Goal: Transaction & Acquisition: Purchase product/service

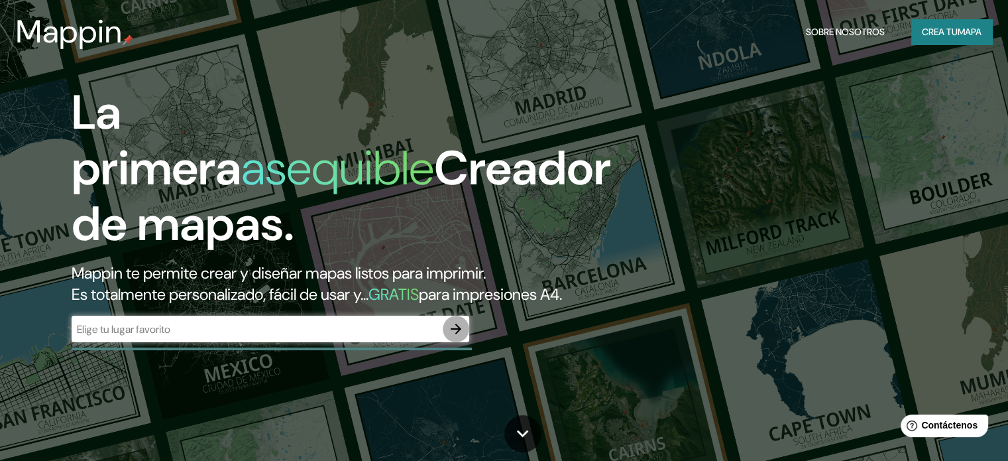
click at [453, 337] on icon "button" at bounding box center [456, 329] width 16 height 16
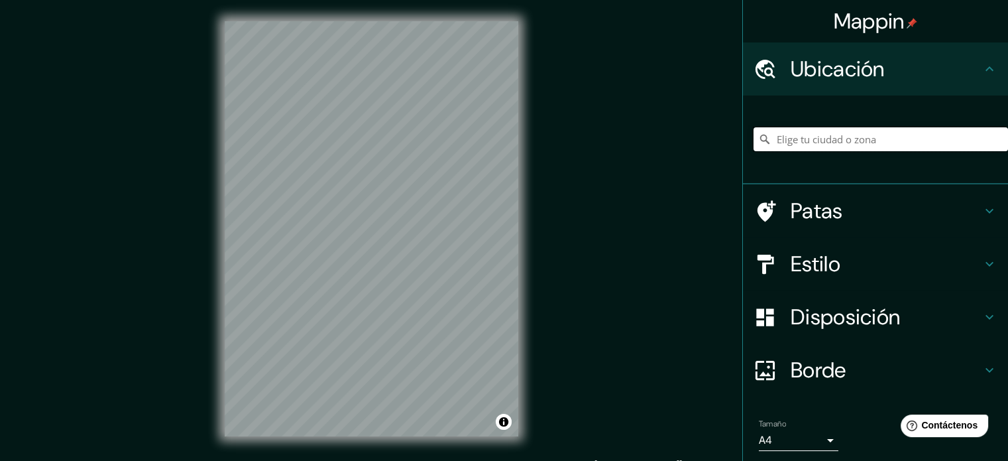
click at [839, 144] on input "Elige tu ciudad o zona" at bounding box center [880, 139] width 254 height 24
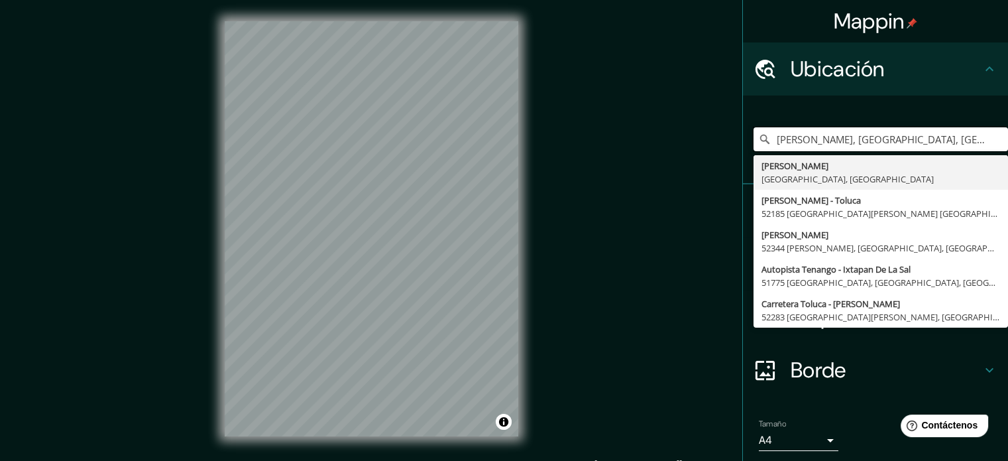
type input "[PERSON_NAME], [GEOGRAPHIC_DATA], [GEOGRAPHIC_DATA]"
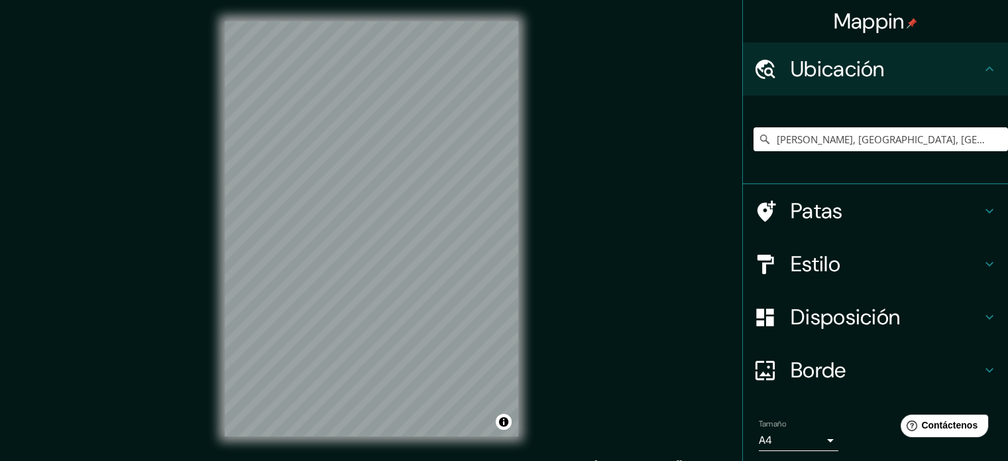
click at [524, 15] on div "© Mapbox © OpenStreetMap Improve this map" at bounding box center [371, 228] width 336 height 457
click at [803, 315] on font "Disposición" at bounding box center [845, 317] width 109 height 28
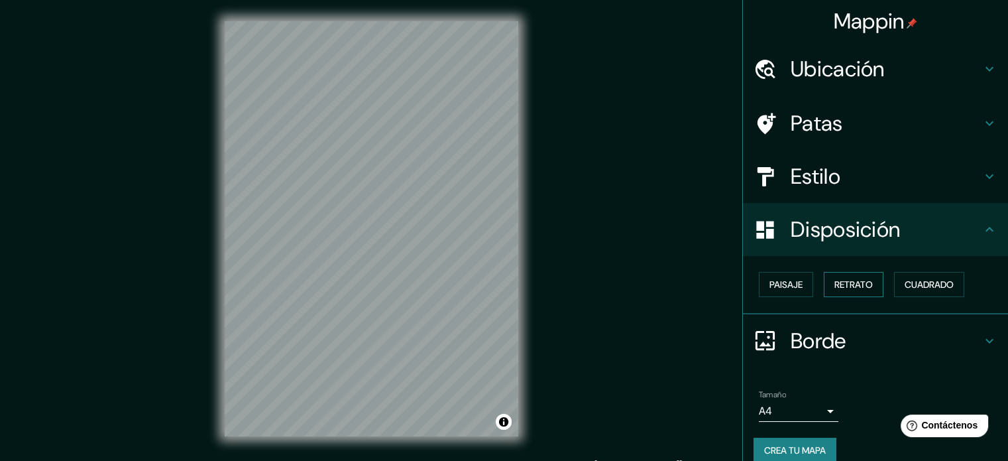
click at [834, 280] on font "Retrato" at bounding box center [853, 284] width 38 height 12
click at [838, 158] on div "Estilo" at bounding box center [875, 176] width 265 height 53
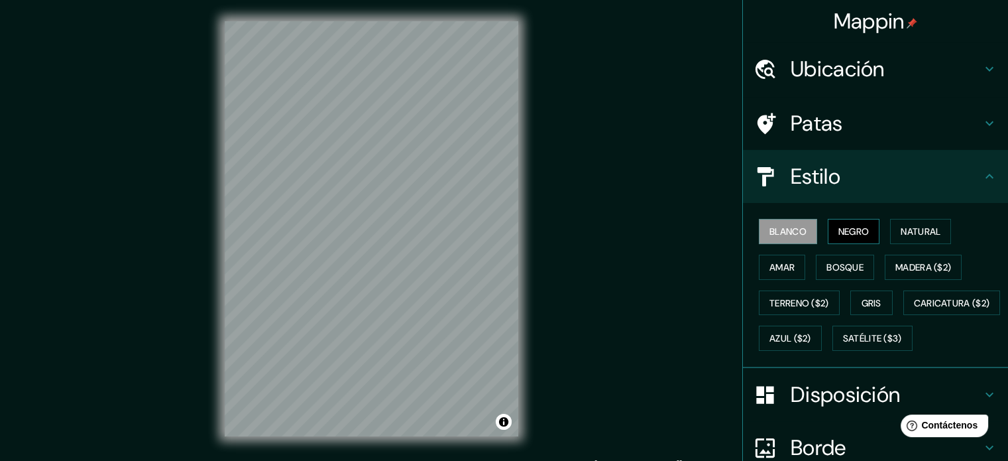
click at [844, 235] on font "Negro" at bounding box center [853, 231] width 31 height 12
click at [477, 1] on div "© Mapbox © OpenStreetMap Improve this map" at bounding box center [371, 228] width 336 height 457
click at [634, 267] on div "Mappin Ubicación Tenango de Arista, Estado de México, México Tenango de Arista …" at bounding box center [504, 239] width 1008 height 478
click at [101, 278] on div "Mappin Ubicación Tenango de Arista, Estado de México, México Tenango de Arista …" at bounding box center [504, 239] width 1008 height 478
click at [435, 272] on div "© Mapbox © OpenStreetMap Improve this map" at bounding box center [371, 228] width 336 height 457
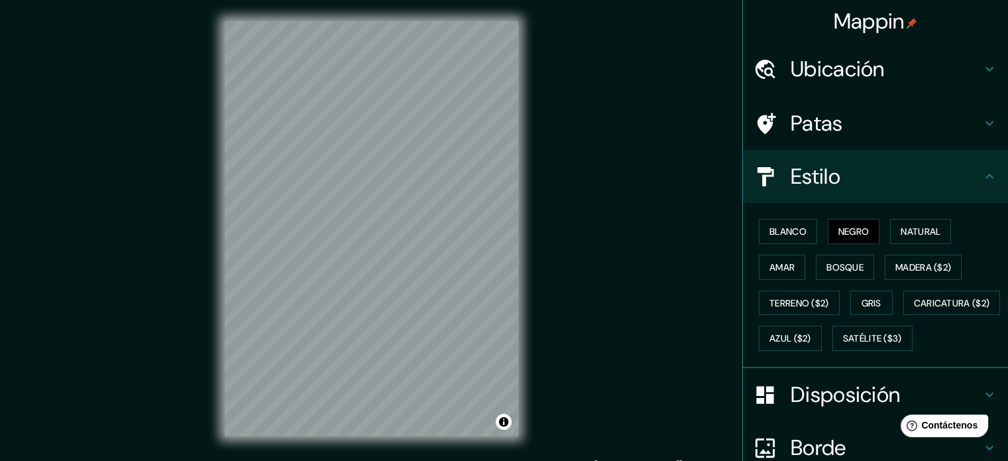
drag, startPoint x: 518, startPoint y: 163, endPoint x: 144, endPoint y: 447, distance: 469.7
click at [144, 447] on div "Mappin Ubicación Tenango de Arista, Estado de México, México Tenango de Arista …" at bounding box center [504, 239] width 1008 height 478
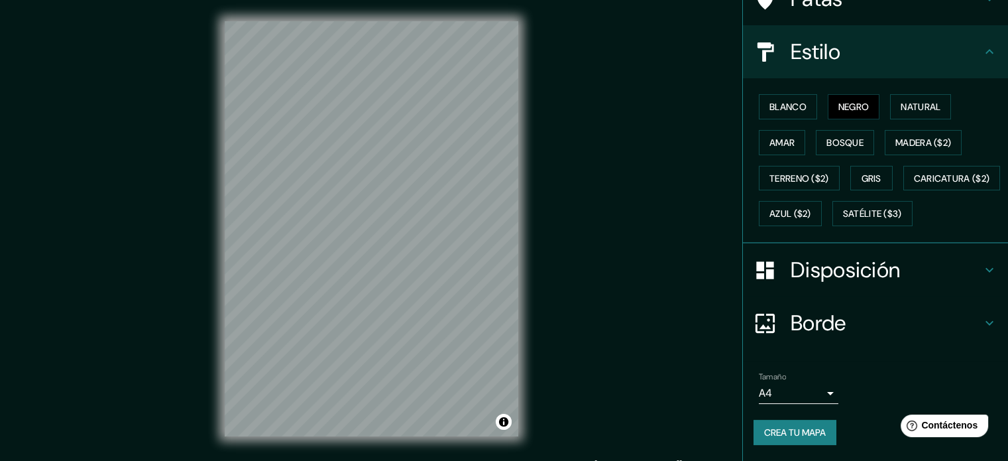
scroll to position [156, 0]
click at [838, 101] on font "Negro" at bounding box center [853, 107] width 31 height 12
click at [786, 437] on font "Crea tu mapa" at bounding box center [795, 432] width 62 height 12
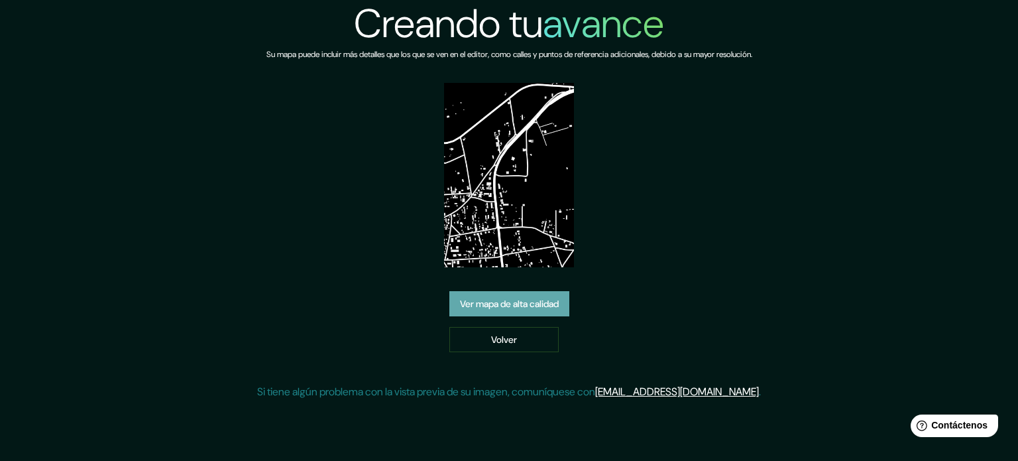
click at [553, 312] on link "Ver mapa de alta calidad" at bounding box center [509, 303] width 120 height 25
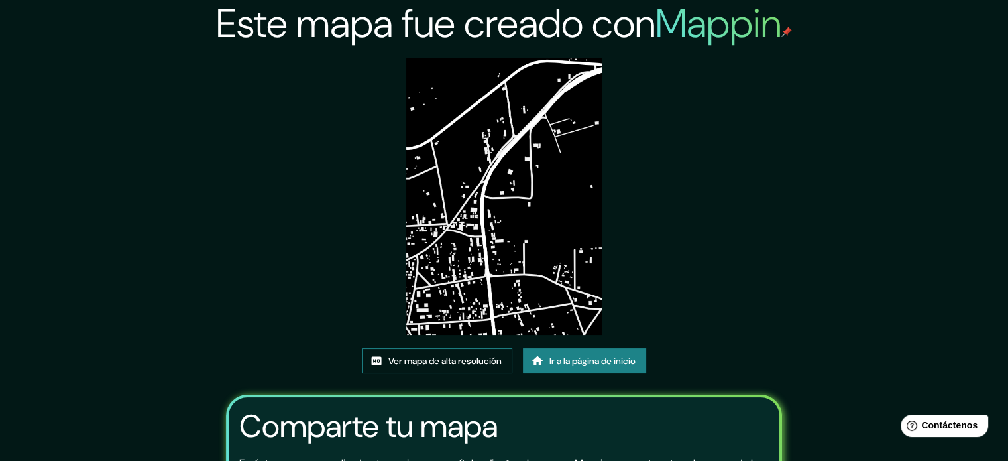
click at [493, 360] on font "Ver mapa de alta resolución" at bounding box center [444, 361] width 113 height 12
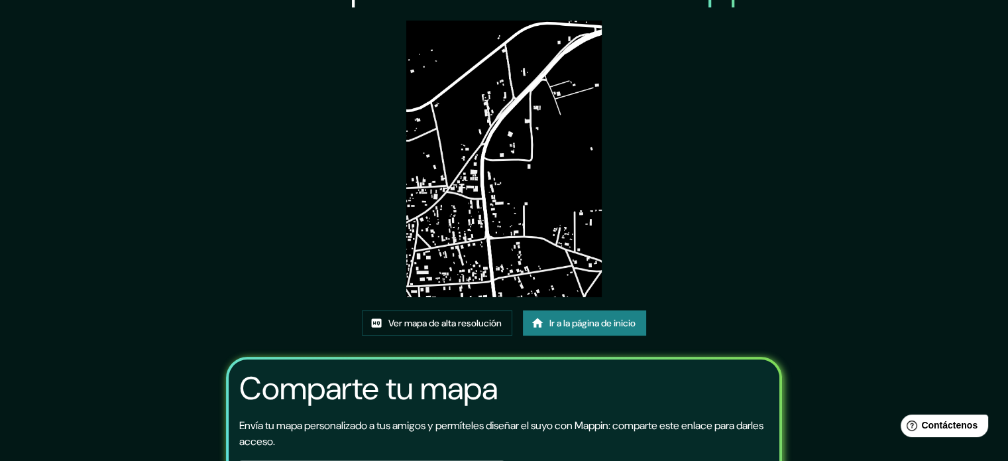
scroll to position [16, 0]
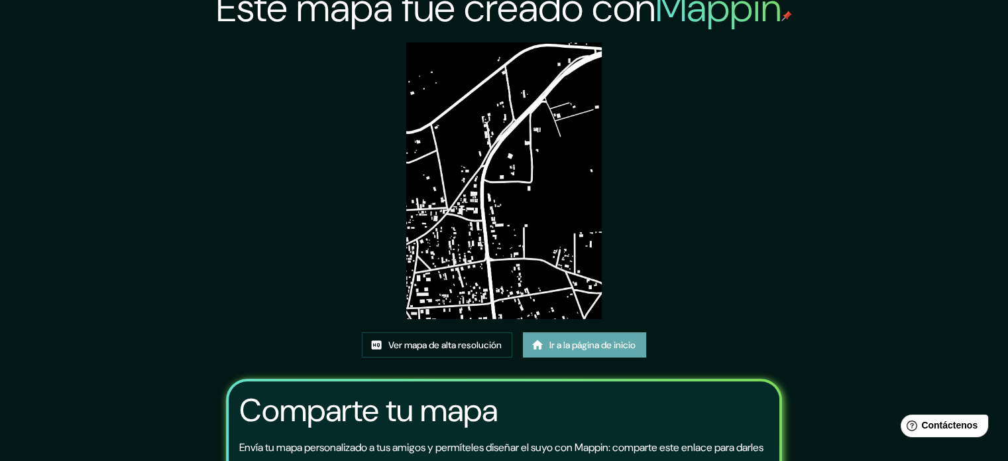
click at [608, 357] on link "Ir a la página de inicio" at bounding box center [584, 344] width 123 height 25
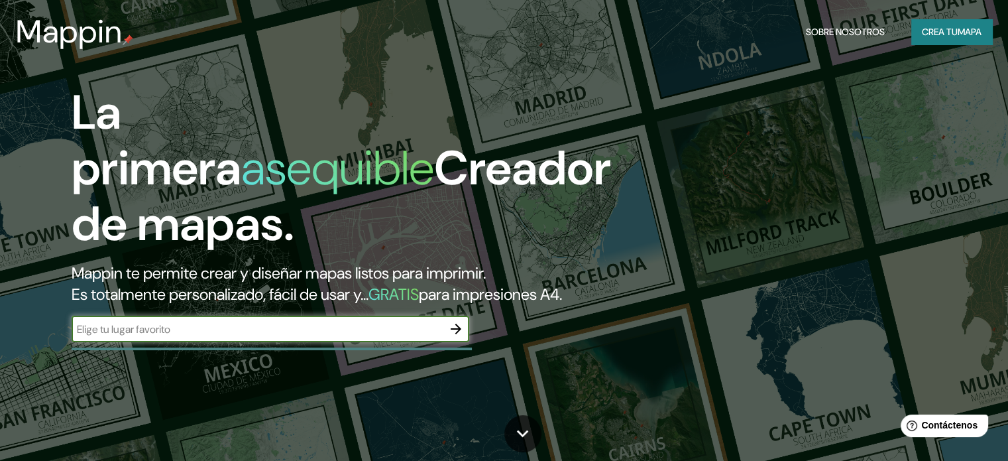
click at [459, 337] on icon "button" at bounding box center [456, 329] width 16 height 16
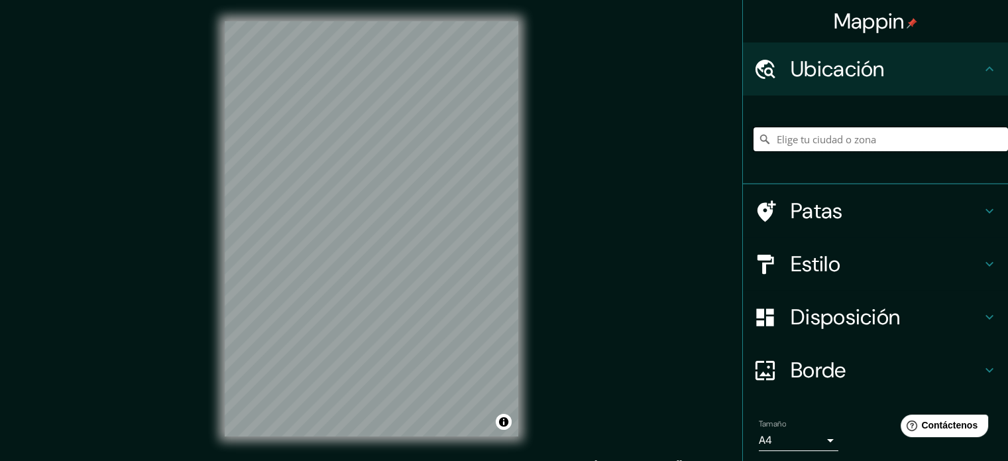
click at [814, 143] on input "Elige tu ciudad o zona" at bounding box center [880, 139] width 254 height 24
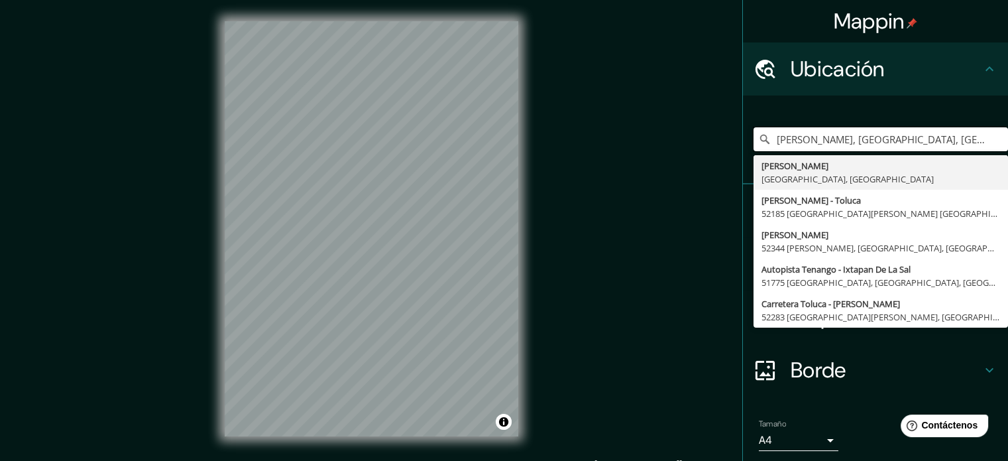
type input "[PERSON_NAME], [GEOGRAPHIC_DATA], [GEOGRAPHIC_DATA]"
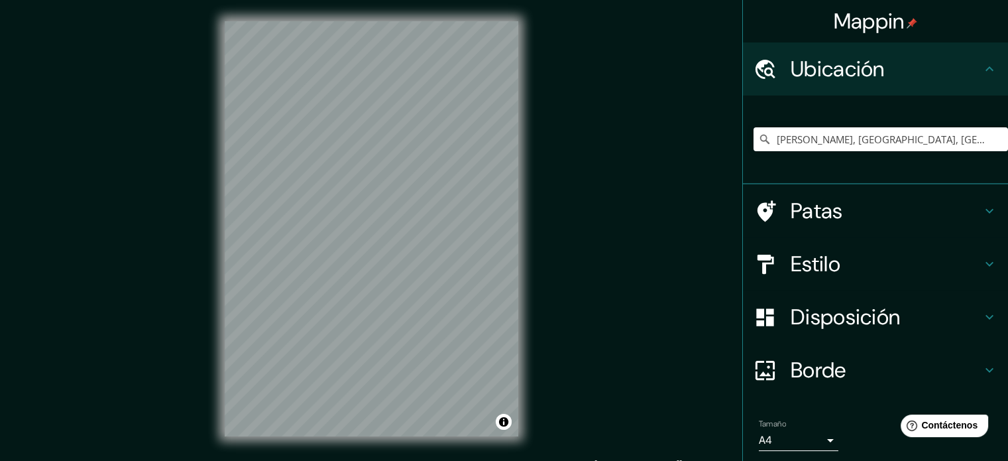
click at [527, 0] on html "Mappin Ubicación Tenango de Arista, Estado de México, México Tenango de Arista …" at bounding box center [504, 230] width 1008 height 461
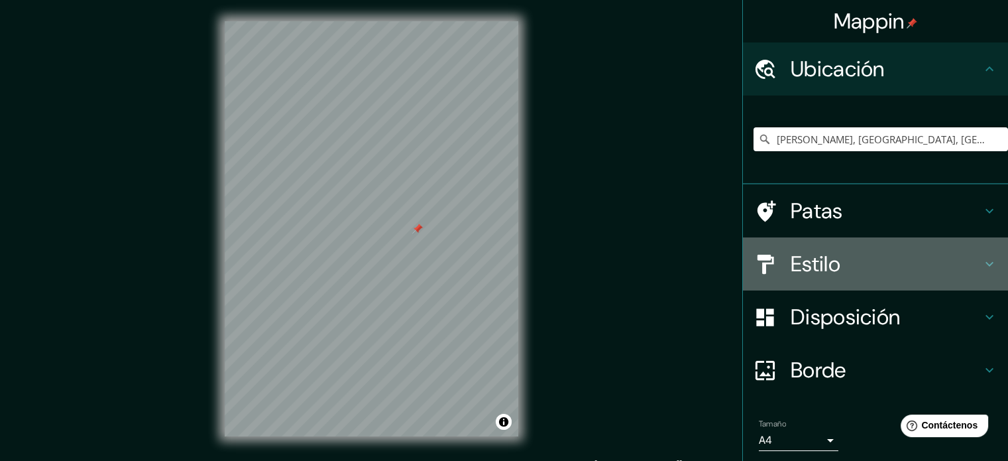
click at [869, 265] on h4 "Estilo" at bounding box center [886, 263] width 191 height 27
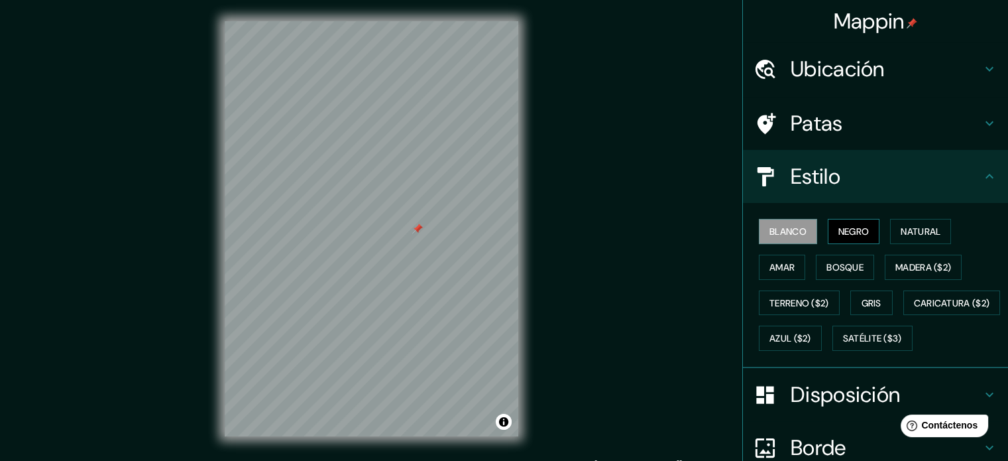
click at [842, 232] on font "Negro" at bounding box center [853, 231] width 31 height 12
click at [944, 0] on html "Mappin Ubicación Tenango de Arista, Estado de México, México Tenango de Arista …" at bounding box center [504, 230] width 1008 height 461
click at [838, 234] on font "Negro" at bounding box center [853, 231] width 31 height 12
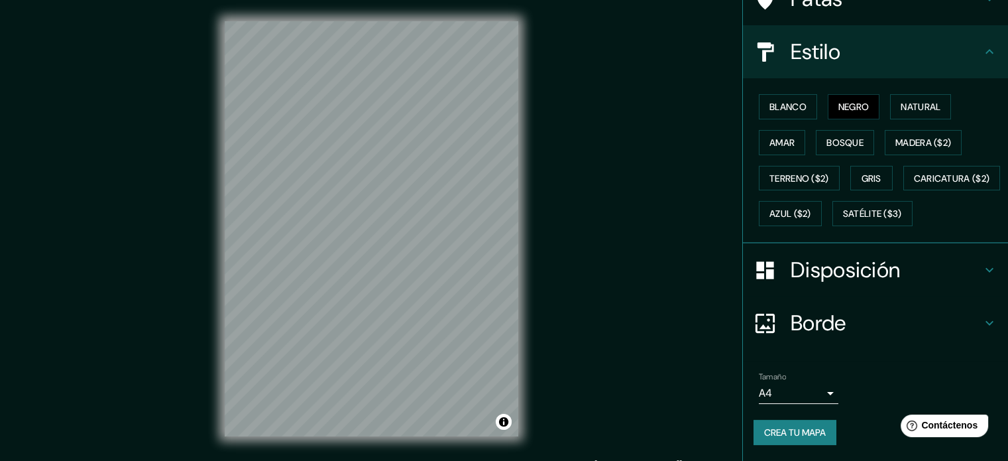
scroll to position [156, 0]
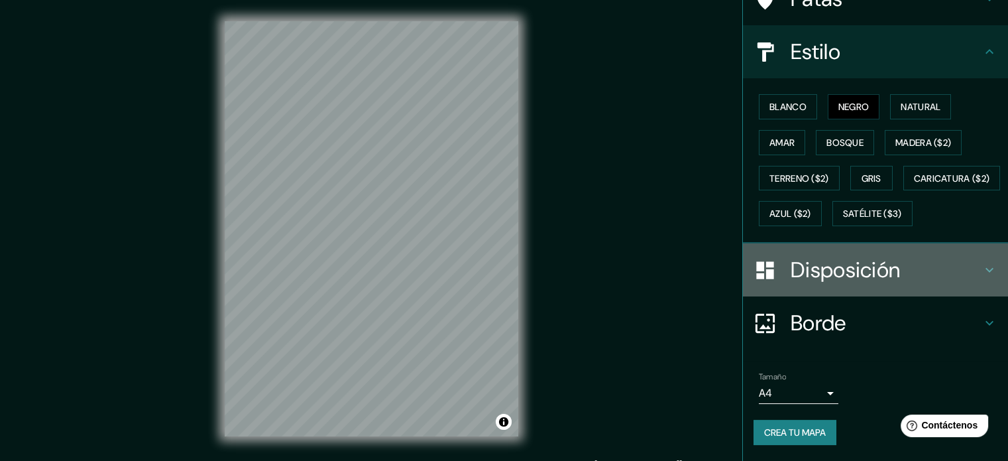
click at [811, 291] on div "Disposición" at bounding box center [875, 269] width 265 height 53
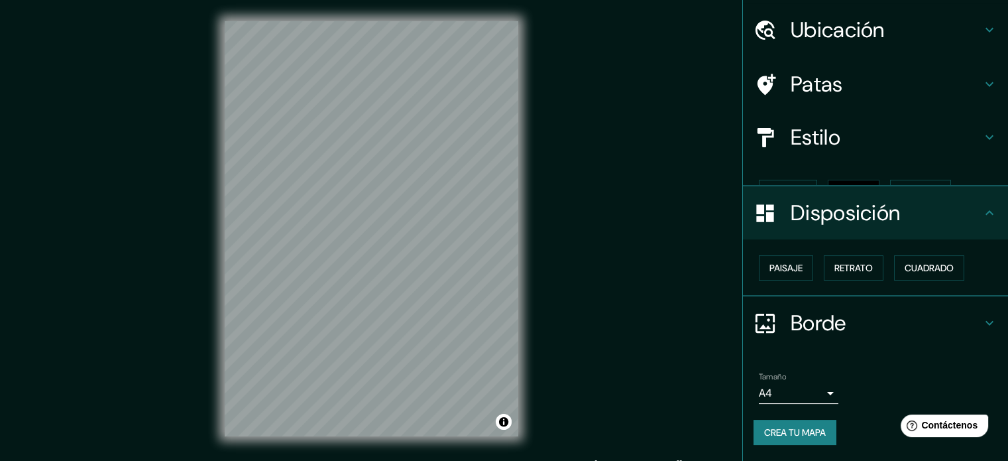
scroll to position [16, 0]
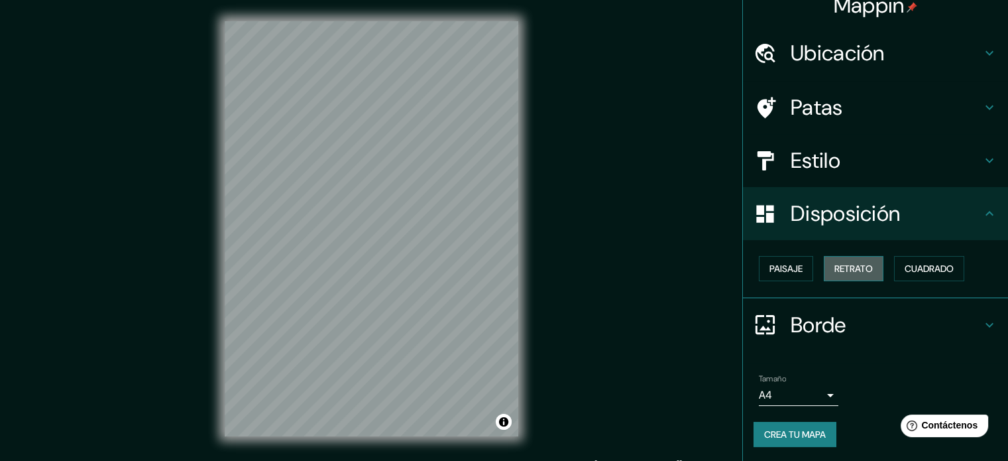
click at [845, 275] on font "Retrato" at bounding box center [853, 268] width 38 height 17
click at [780, 433] on font "Crea tu mapa" at bounding box center [795, 434] width 62 height 12
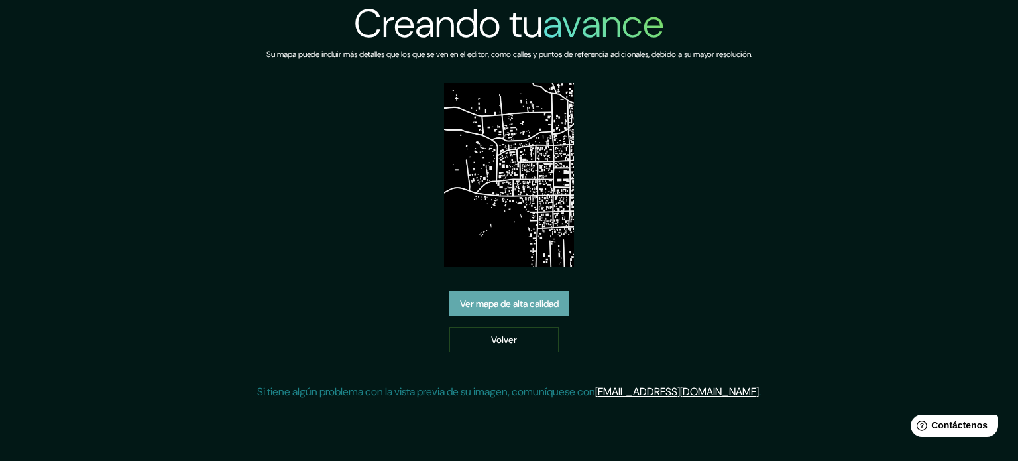
click at [540, 299] on font "Ver mapa de alta calidad" at bounding box center [509, 304] width 99 height 12
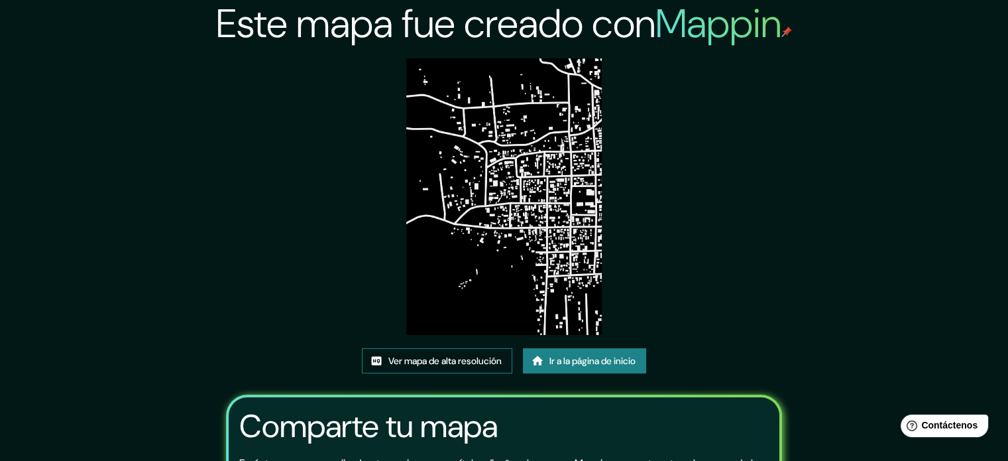
click at [453, 362] on font "Ver mapa de alta resolución" at bounding box center [444, 361] width 113 height 12
click at [472, 362] on font "Ver mapa de alta resolución" at bounding box center [444, 361] width 113 height 12
click at [557, 337] on div at bounding box center [503, 197] width 195 height 279
click at [557, 359] on font "Ir a la página de inicio" at bounding box center [592, 361] width 86 height 12
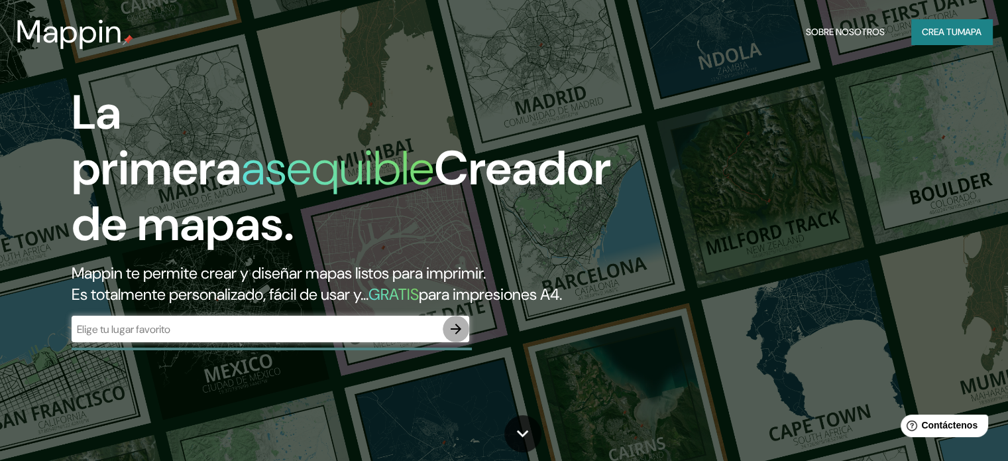
click at [458, 337] on icon "button" at bounding box center [456, 329] width 16 height 16
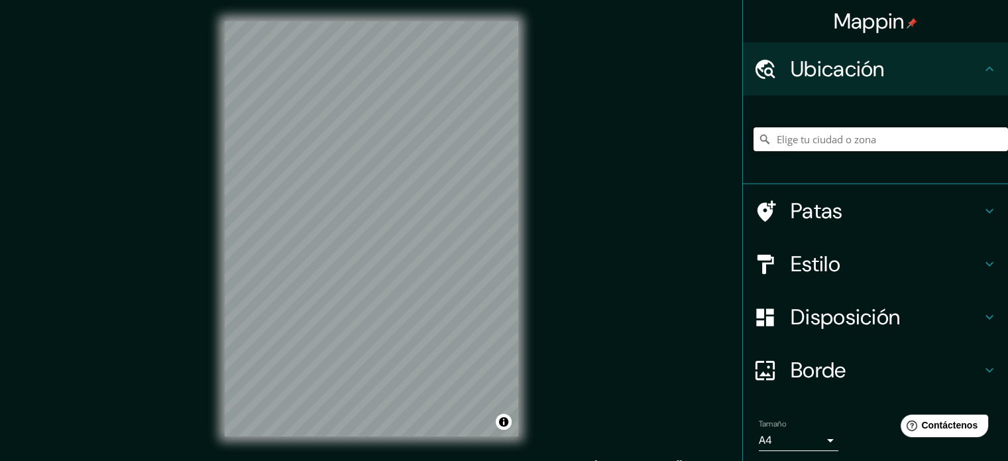
click at [766, 135] on input "Elige tu ciudad o zona" at bounding box center [880, 139] width 254 height 24
type input "Tenango del Valle, Estado de México, México"
click at [981, 140] on input "Tenango del Valle, Estado de México, México" at bounding box center [880, 139] width 254 height 24
click at [992, 142] on icon "Claro" at bounding box center [997, 139] width 11 height 11
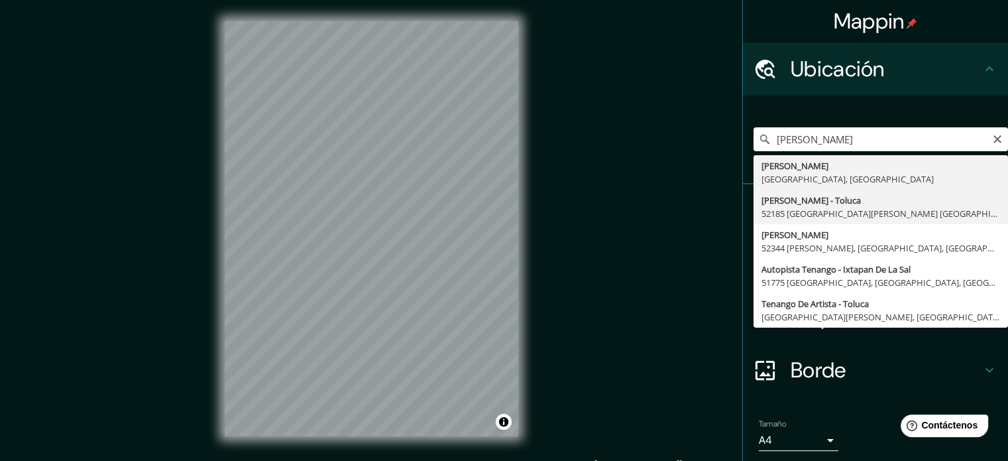
type input "Tenango De Arista - Toluca, 52185 San Mateo Mexicaltzingo, Estado de México, Mé…"
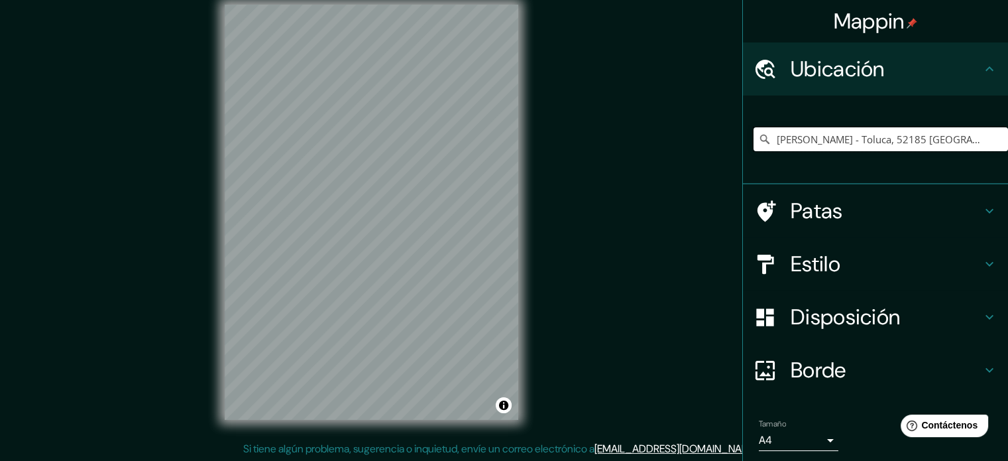
scroll to position [17, 0]
click at [388, 0] on html "Mappin Ubicación Tenango De Arista - Toluca, 52185 San Mateo Mexicaltzingo, Est…" at bounding box center [504, 213] width 1008 height 461
click at [993, 142] on icon "Claro" at bounding box center [997, 139] width 8 height 8
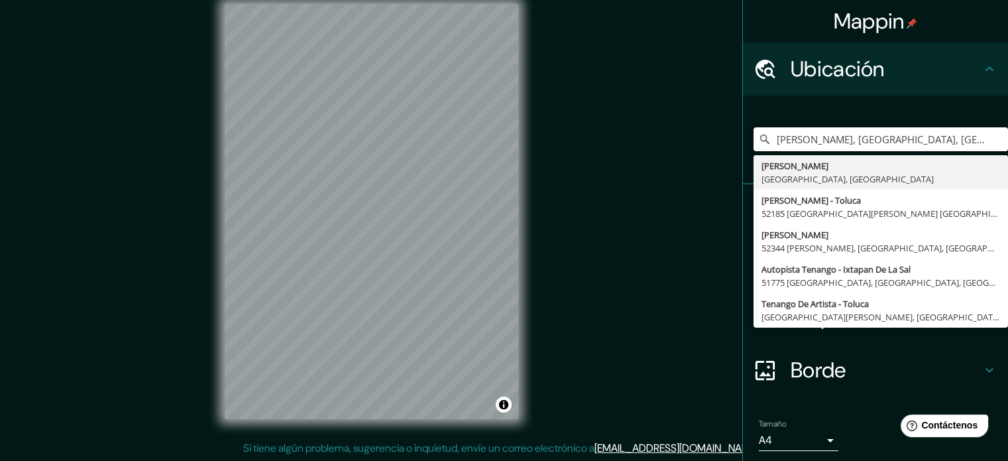
type input "[PERSON_NAME], [GEOGRAPHIC_DATA], [GEOGRAPHIC_DATA]"
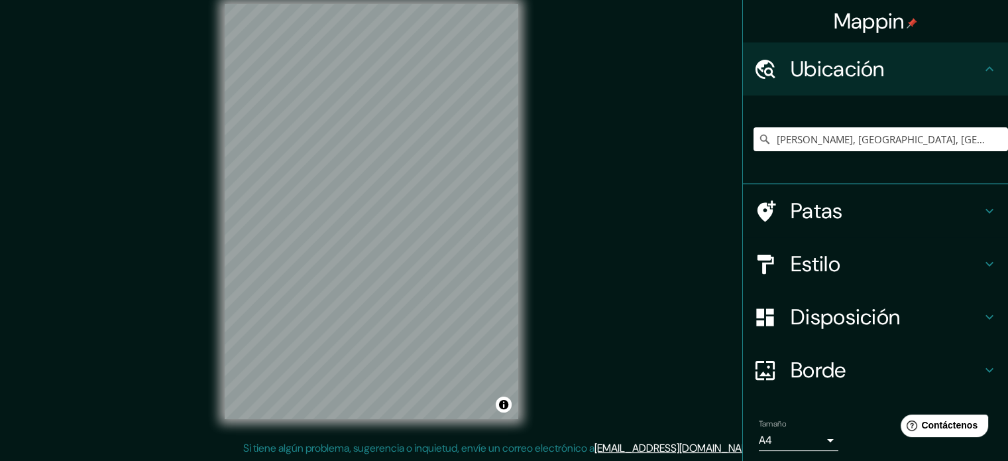
click at [496, 0] on html "Mappin Ubicación Tenango de Arista, Estado de México, México Tenango de Arista …" at bounding box center [504, 213] width 1008 height 461
click at [854, 264] on h4 "Estilo" at bounding box center [886, 263] width 191 height 27
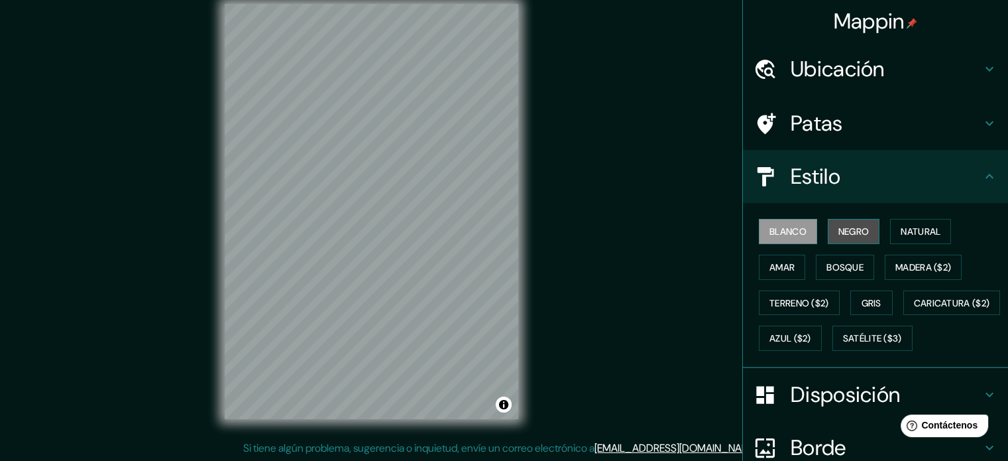
click at [840, 229] on font "Negro" at bounding box center [853, 231] width 31 height 12
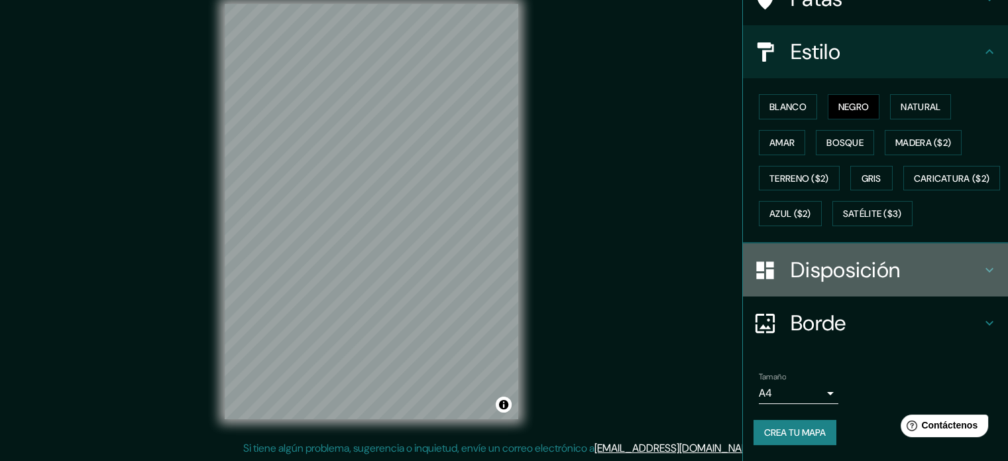
click at [853, 258] on font "Disposición" at bounding box center [845, 270] width 109 height 28
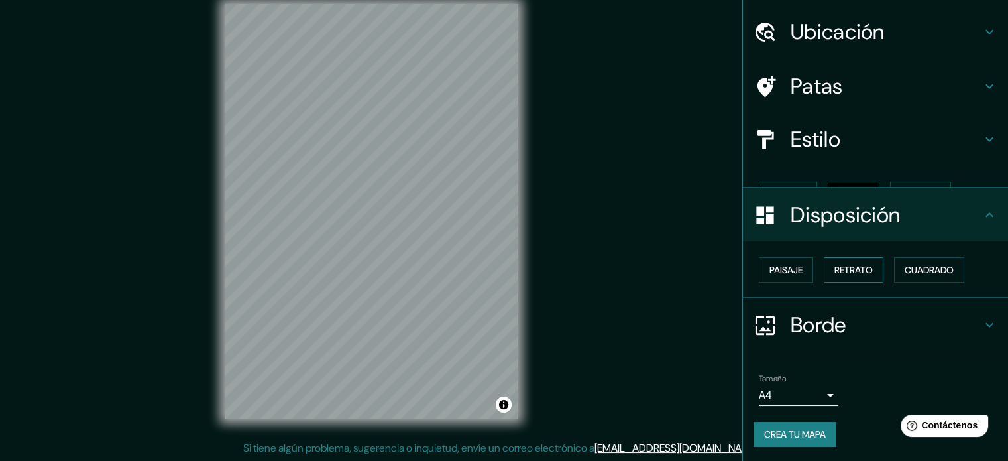
scroll to position [16, 0]
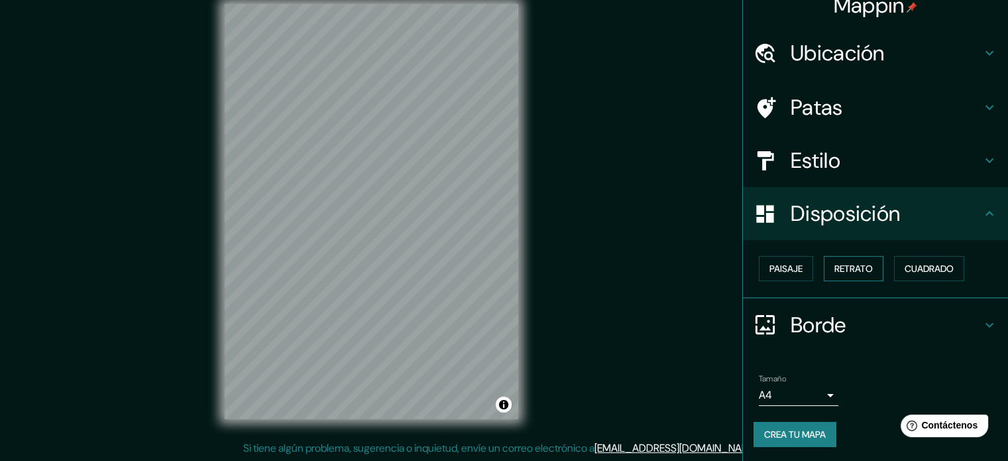
click at [835, 275] on font "Retrato" at bounding box center [853, 268] width 38 height 17
click at [795, 437] on font "Crea tu mapa" at bounding box center [795, 434] width 62 height 12
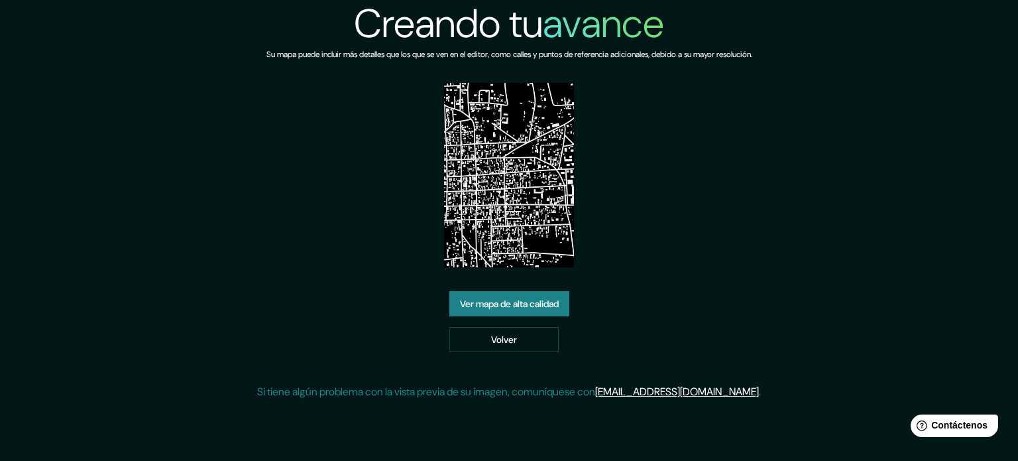
click at [515, 311] on font "Ver mapa de alta calidad" at bounding box center [509, 303] width 99 height 17
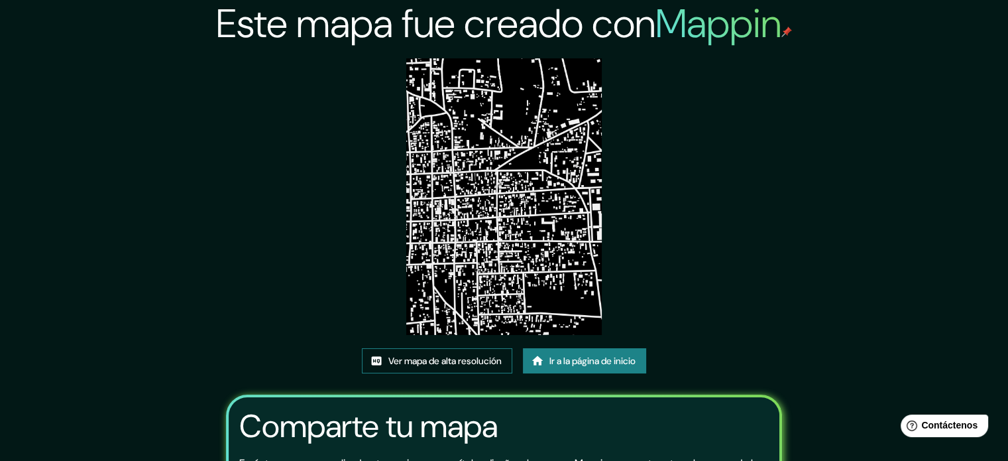
click at [464, 363] on font "Ver mapa de alta resolución" at bounding box center [444, 361] width 113 height 12
click at [447, 364] on font "Ver mapa de alta resolución" at bounding box center [444, 361] width 113 height 12
click at [594, 370] on link "Ir a la página de inicio" at bounding box center [584, 360] width 123 height 25
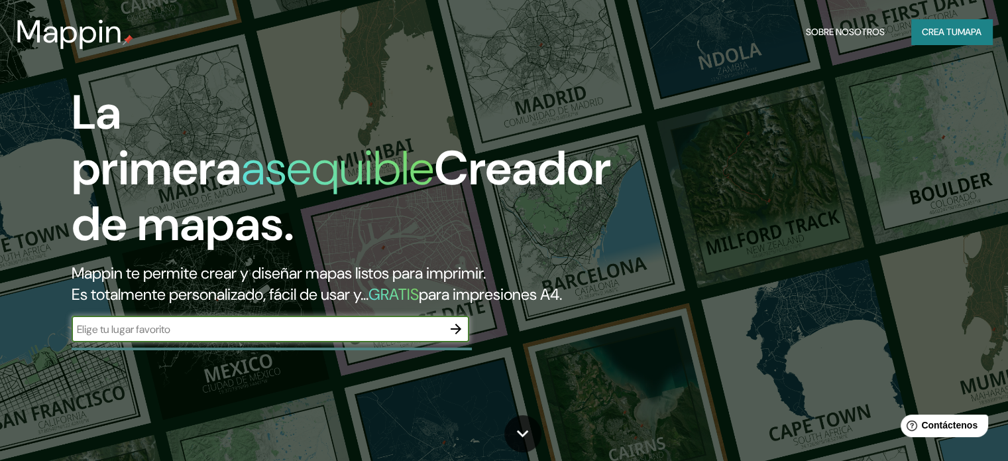
click at [458, 337] on icon "button" at bounding box center [456, 329] width 16 height 16
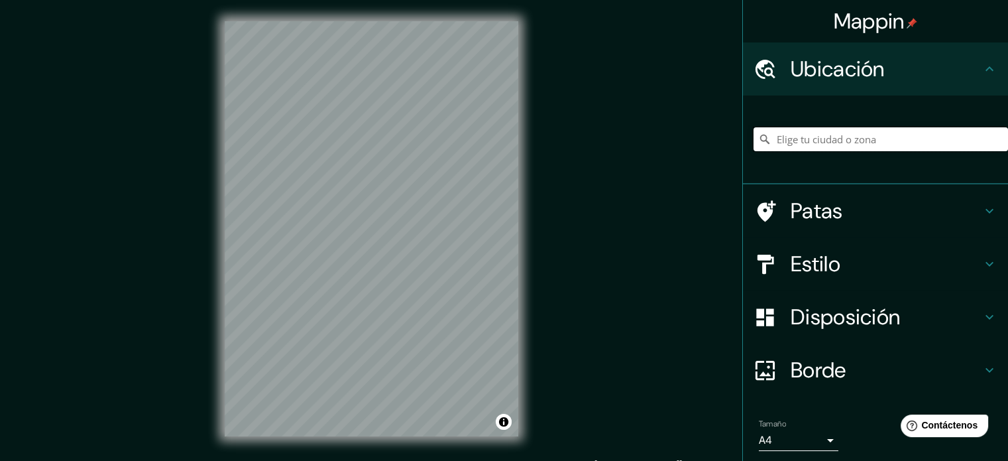
click at [794, 146] on input "Elige tu ciudad o zona" at bounding box center [880, 139] width 254 height 24
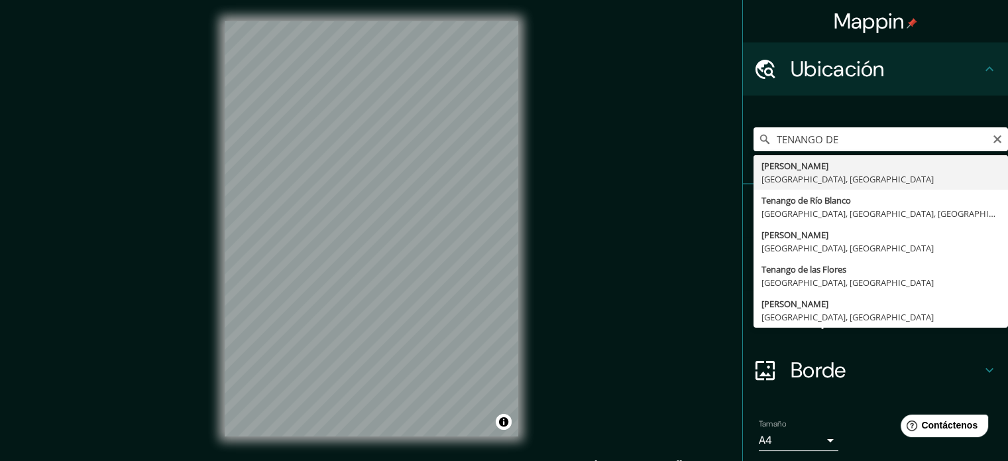
type input "[PERSON_NAME], [GEOGRAPHIC_DATA], [GEOGRAPHIC_DATA]"
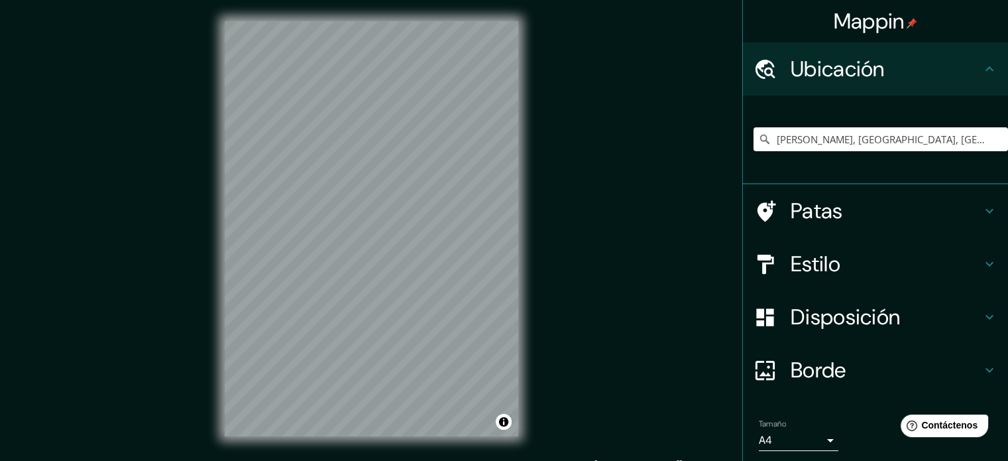
click at [557, 0] on html "Mappin Ubicación Tenango de Arista, Estado de México, México Patas Estilo Dispo…" at bounding box center [504, 230] width 1008 height 461
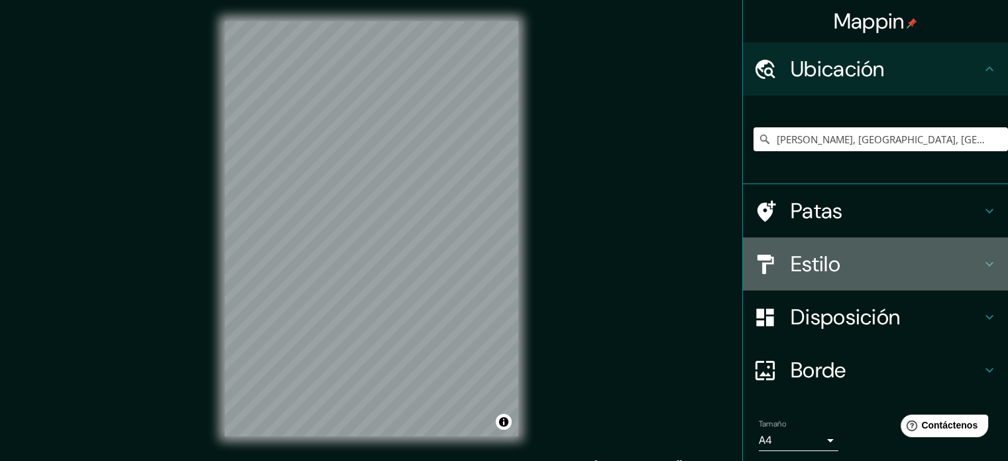
click at [887, 267] on h4 "Estilo" at bounding box center [886, 263] width 191 height 27
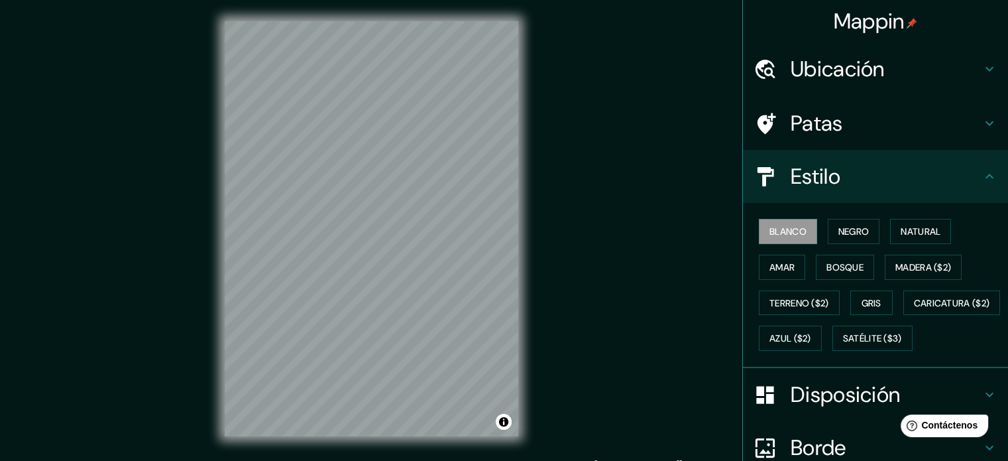
click at [845, 213] on div "Blanco Negro Natural Amar Bosque Madera ($2) Terreno ($2) Gris Caricatura ($2) …" at bounding box center [880, 284] width 254 height 142
click at [842, 227] on font "Negro" at bounding box center [853, 231] width 31 height 12
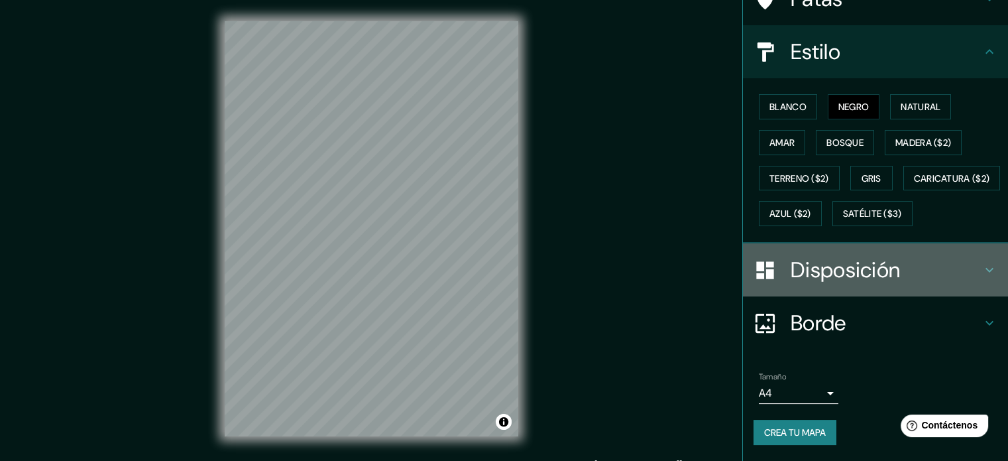
click at [832, 281] on font "Disposición" at bounding box center [845, 270] width 109 height 28
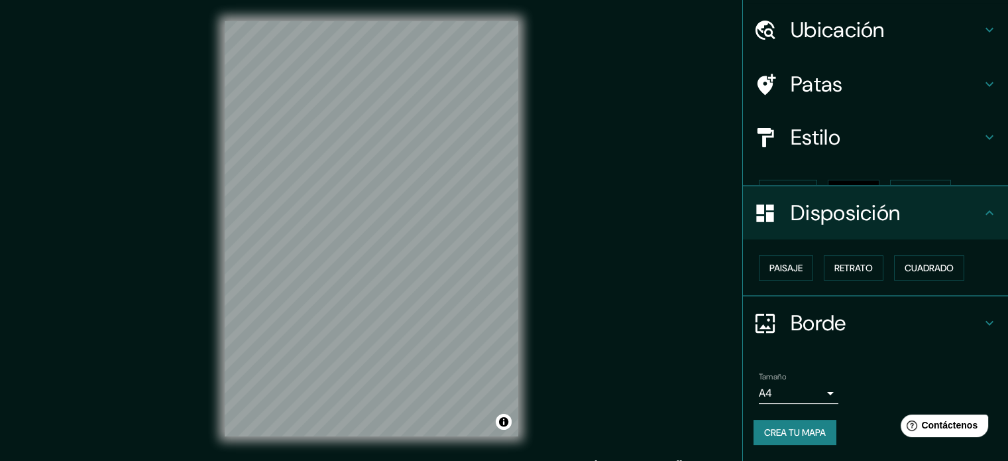
scroll to position [16, 0]
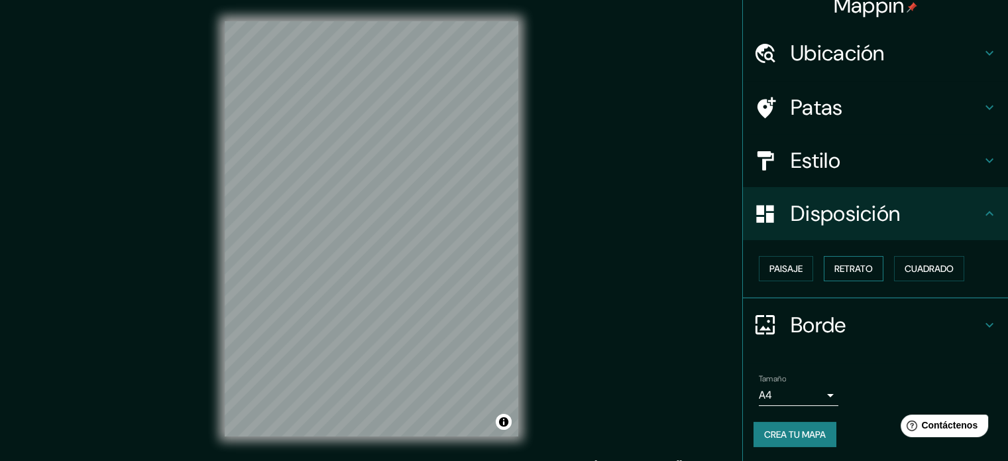
click at [834, 268] on font "Retrato" at bounding box center [853, 268] width 38 height 12
click at [852, 260] on font "Retrato" at bounding box center [853, 268] width 38 height 17
click at [771, 434] on font "Crea tu mapa" at bounding box center [795, 434] width 62 height 12
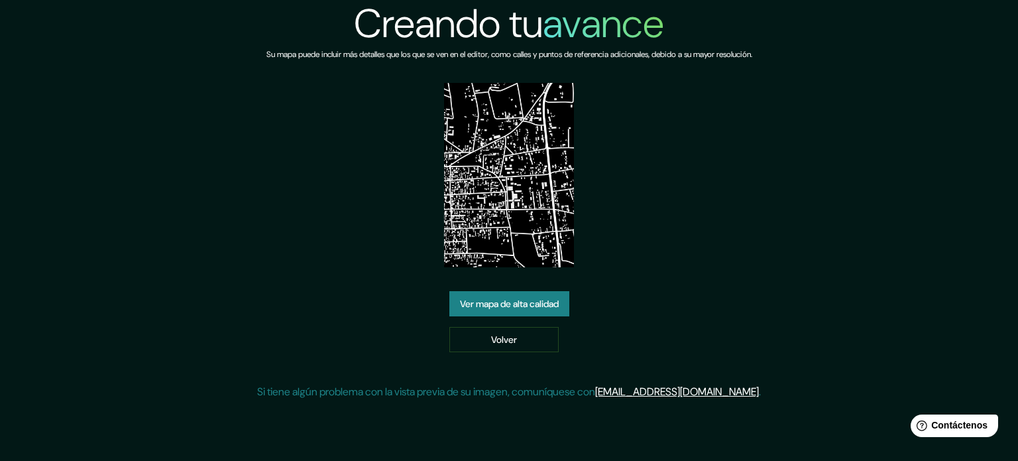
click at [538, 317] on div "Ver mapa de alta calidad Volver" at bounding box center [509, 321] width 120 height 61
click at [534, 309] on font "Ver mapa de alta calidad" at bounding box center [509, 304] width 99 height 12
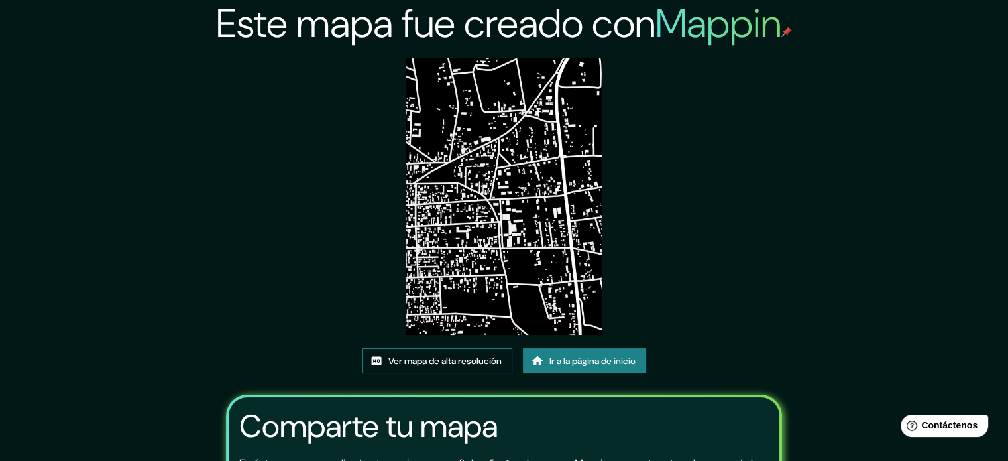
click at [397, 371] on link "Ver mapa de alta resolución" at bounding box center [437, 360] width 150 height 25
click at [423, 350] on link "Ver mapa de alta resolución" at bounding box center [437, 360] width 150 height 25
click at [533, 356] on icon at bounding box center [537, 360] width 13 height 13
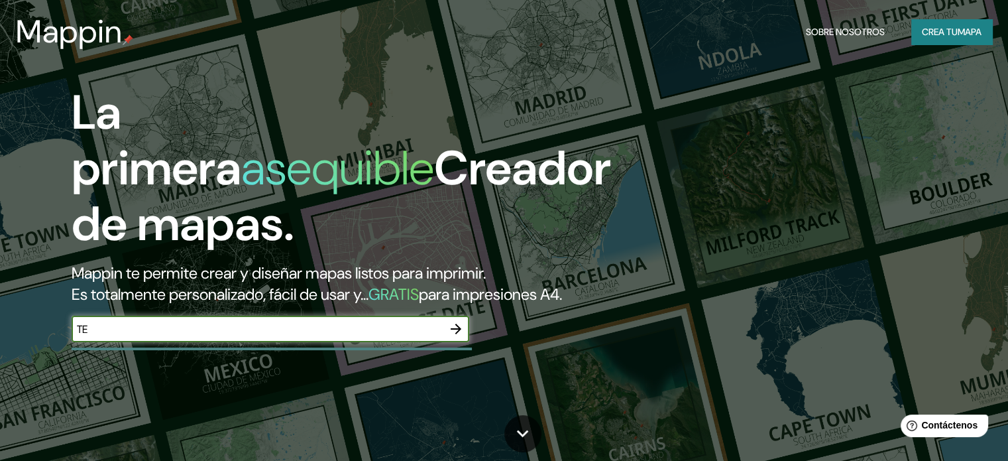
type input "T"
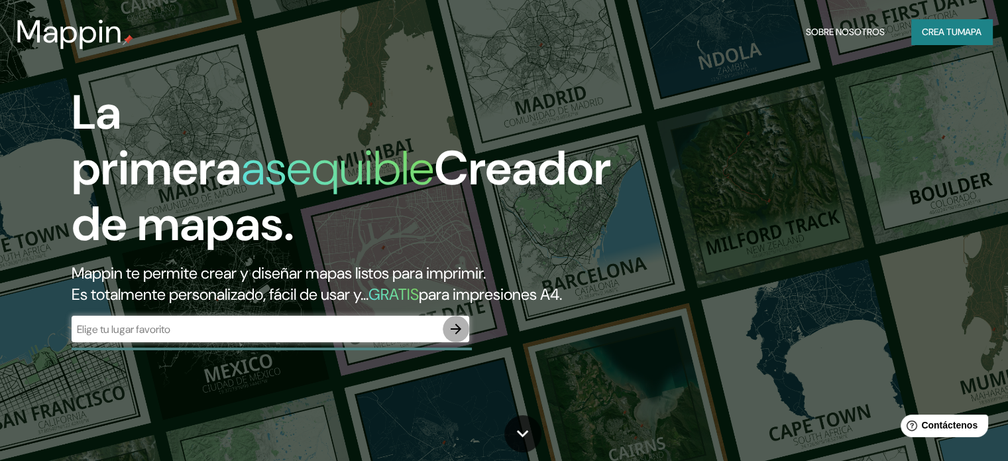
click at [449, 337] on icon "button" at bounding box center [456, 329] width 16 height 16
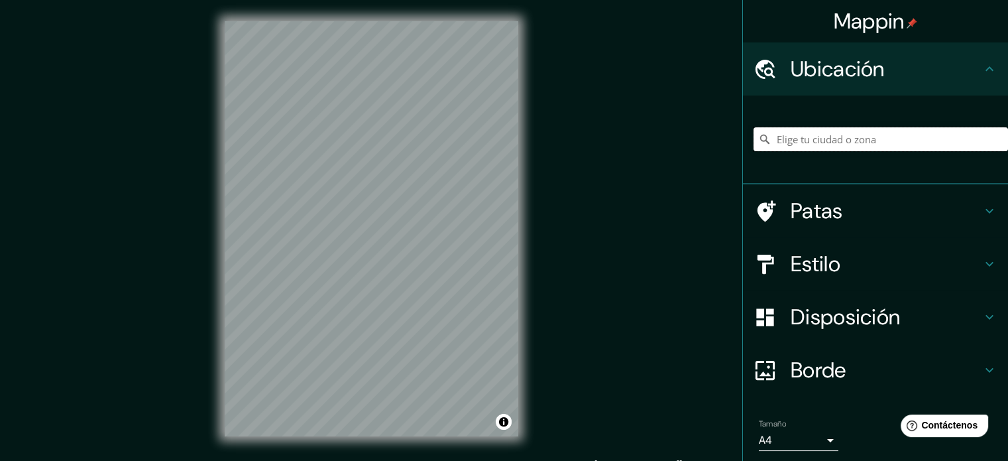
click at [766, 137] on input "Elige tu ciudad o zona" at bounding box center [880, 139] width 254 height 24
type input "[PERSON_NAME], [GEOGRAPHIC_DATA], [GEOGRAPHIC_DATA]"
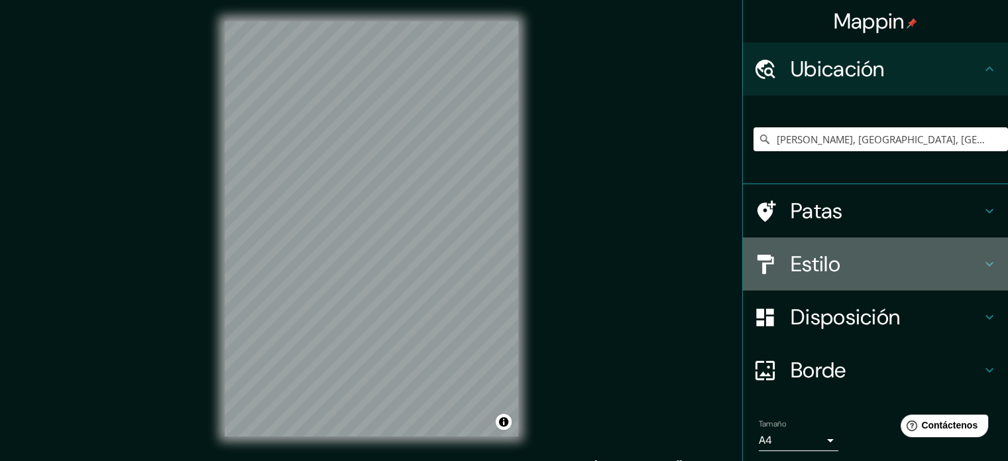
click at [831, 259] on font "Estilo" at bounding box center [816, 264] width 50 height 28
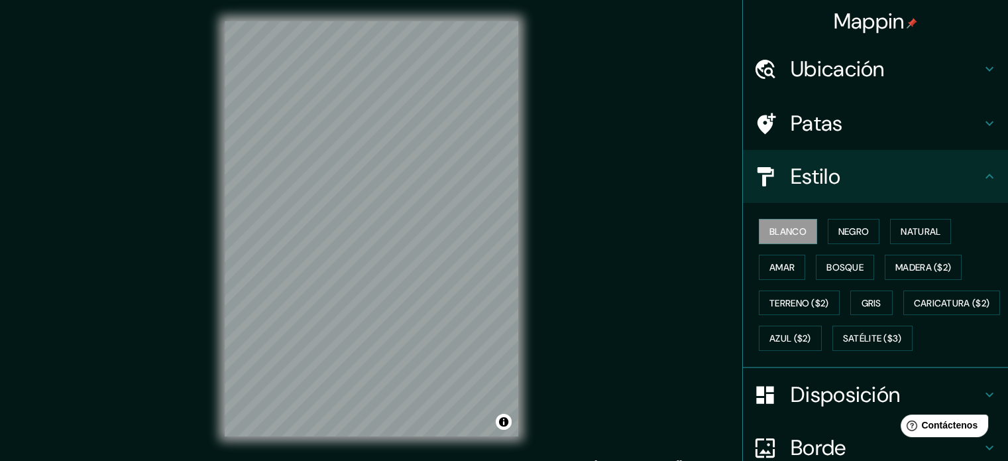
click at [842, 245] on div "Blanco Negro Natural Amar Bosque Madera ($2) Terreno ($2) Gris Caricatura ($2) …" at bounding box center [880, 284] width 254 height 142
click at [842, 238] on font "Negro" at bounding box center [853, 231] width 31 height 17
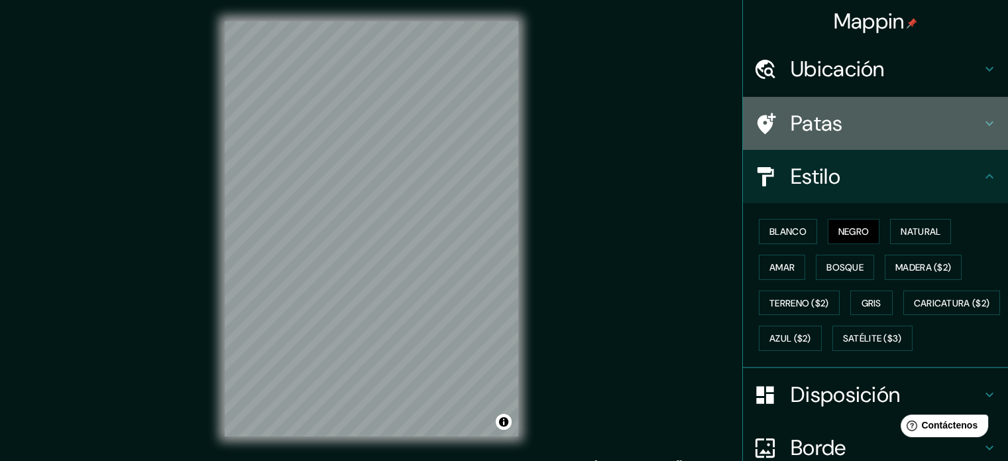
click at [889, 127] on h4 "Patas" at bounding box center [886, 123] width 191 height 27
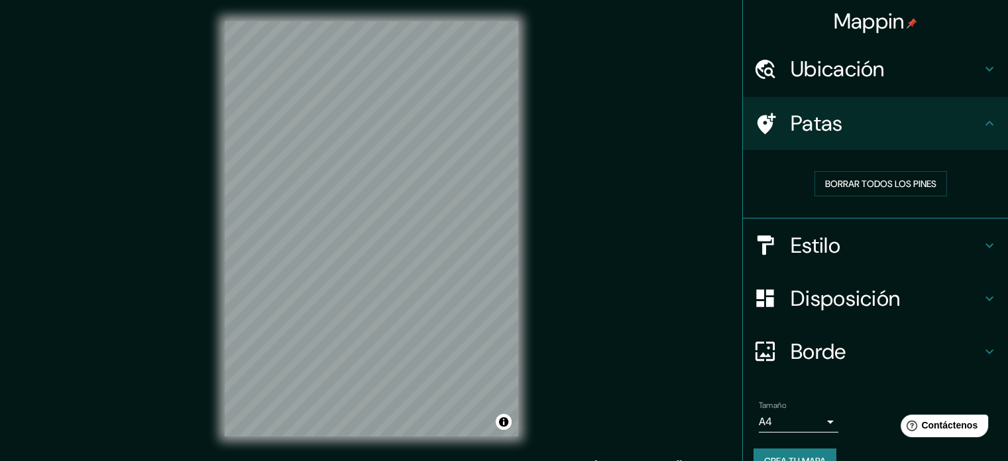
click at [867, 236] on h4 "Estilo" at bounding box center [886, 245] width 191 height 27
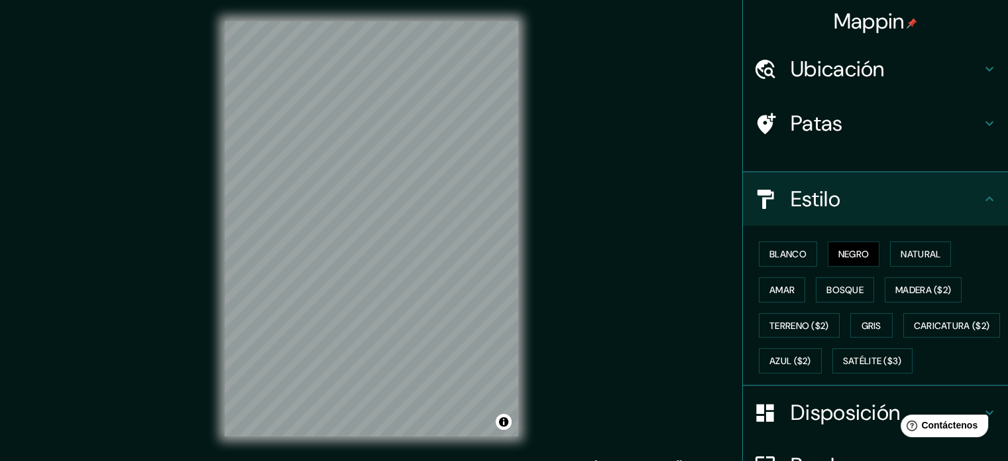
click at [858, 117] on h4 "Patas" at bounding box center [886, 123] width 191 height 27
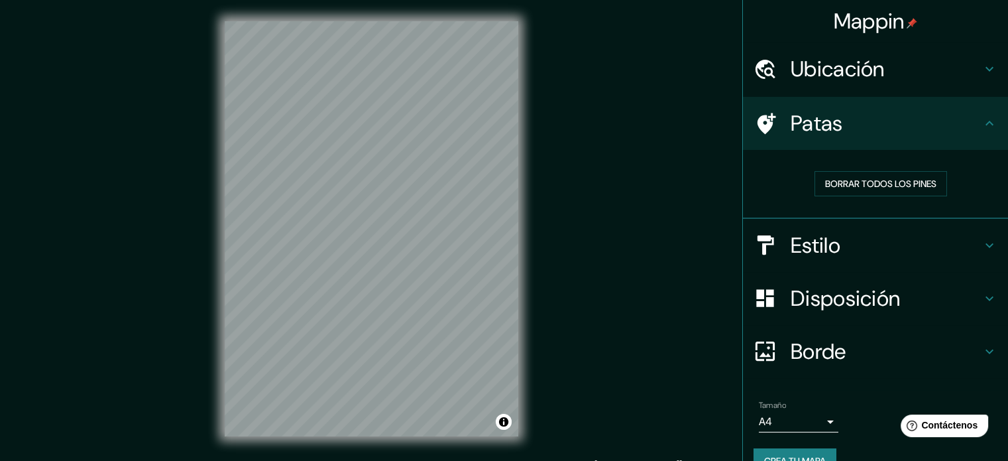
click at [826, 293] on font "Disposición" at bounding box center [845, 298] width 109 height 28
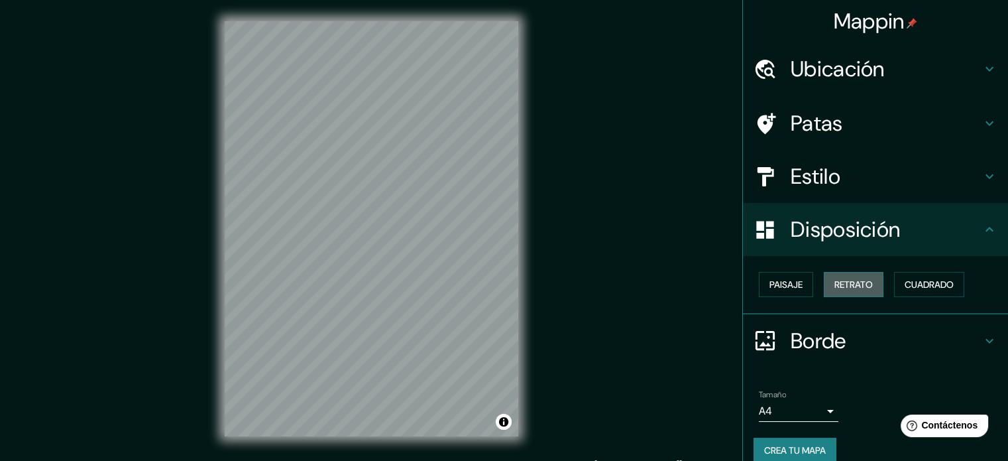
click at [837, 288] on font "Retrato" at bounding box center [853, 284] width 38 height 12
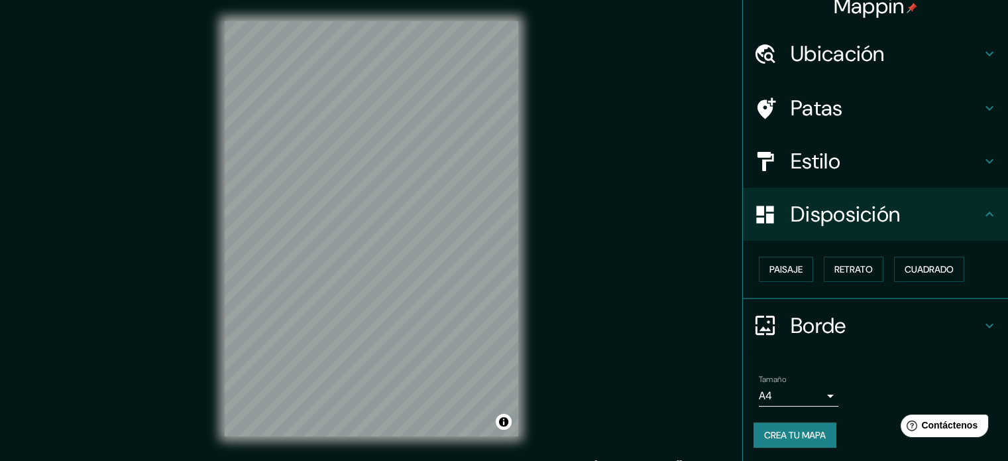
scroll to position [16, 0]
click at [800, 434] on font "Crea tu mapa" at bounding box center [795, 434] width 62 height 12
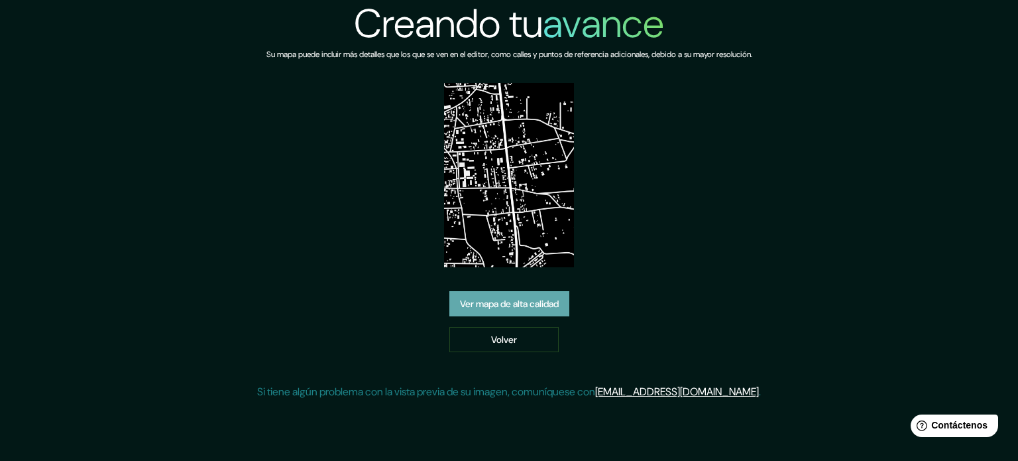
click at [494, 313] on link "Ver mapa de alta calidad" at bounding box center [509, 303] width 120 height 25
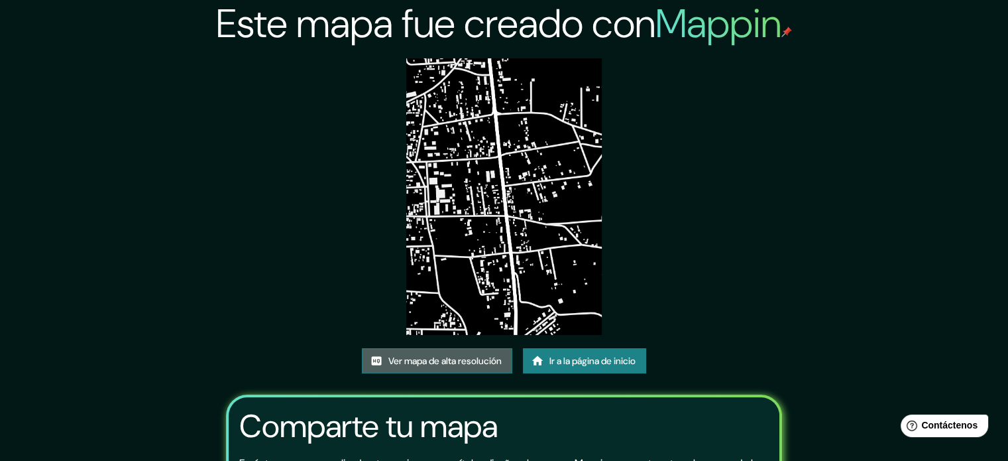
click at [399, 370] on link "Ver mapa de alta resolución" at bounding box center [437, 360] width 150 height 25
click at [401, 360] on font "Ver mapa de alta resolución" at bounding box center [444, 361] width 113 height 12
click at [542, 351] on link "Ir a la página de inicio" at bounding box center [584, 360] width 123 height 25
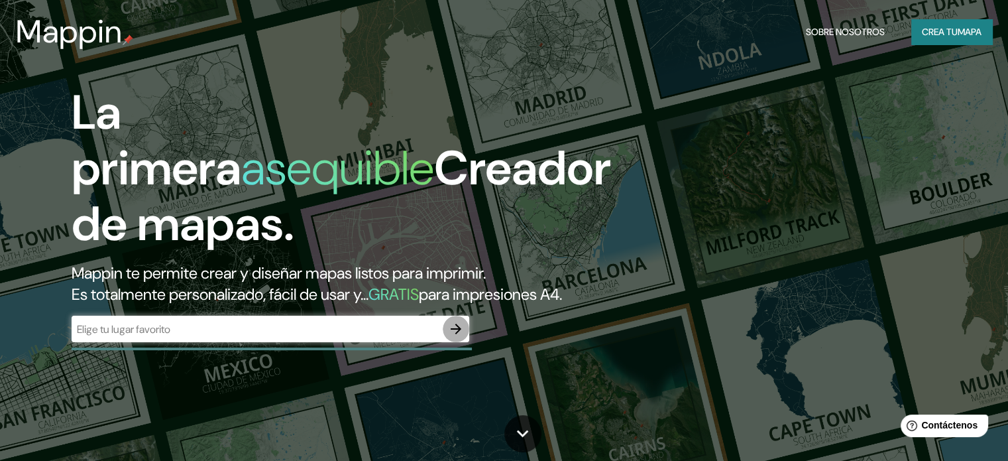
click at [456, 337] on icon "button" at bounding box center [456, 329] width 16 height 16
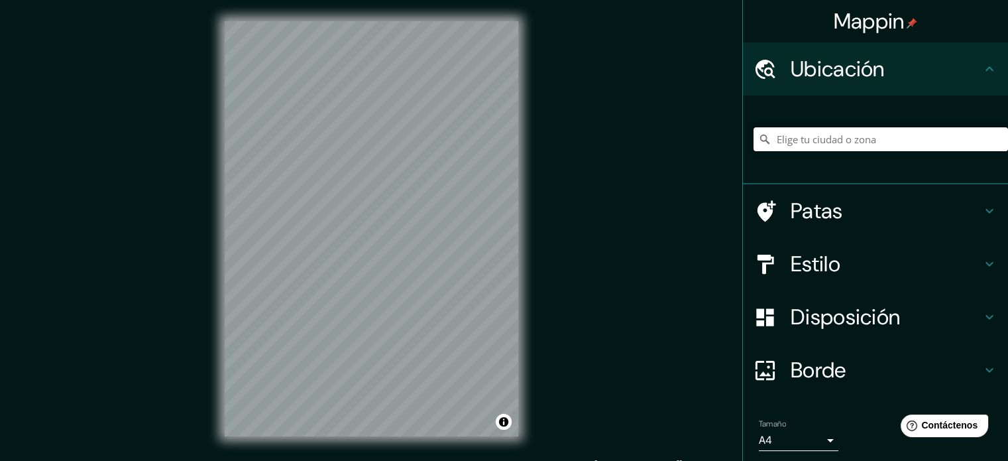
click at [870, 131] on input "Elige tu ciudad o zona" at bounding box center [880, 139] width 254 height 24
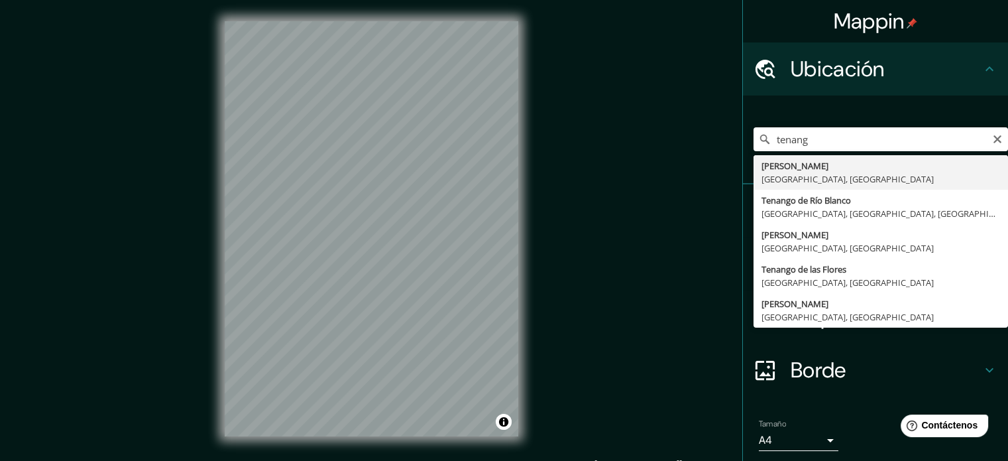
type input "[PERSON_NAME], [GEOGRAPHIC_DATA], [GEOGRAPHIC_DATA]"
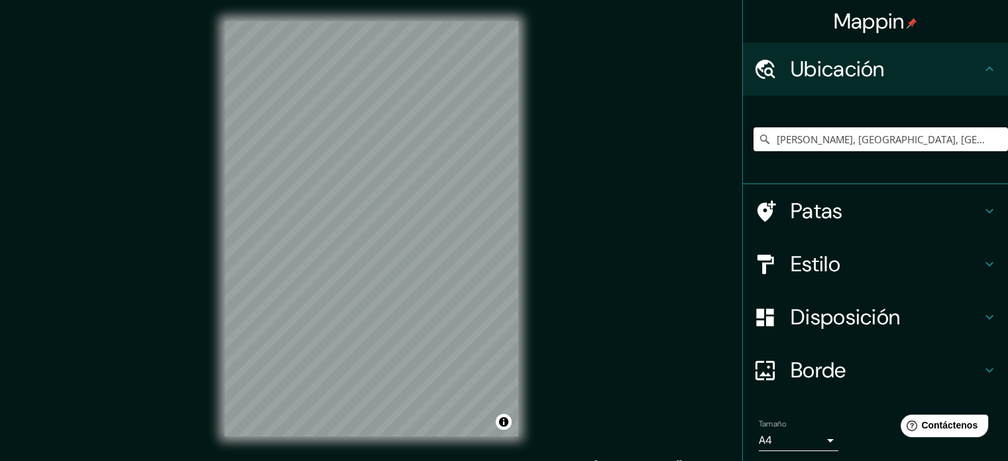
click at [808, 241] on div "Estilo" at bounding box center [875, 263] width 265 height 53
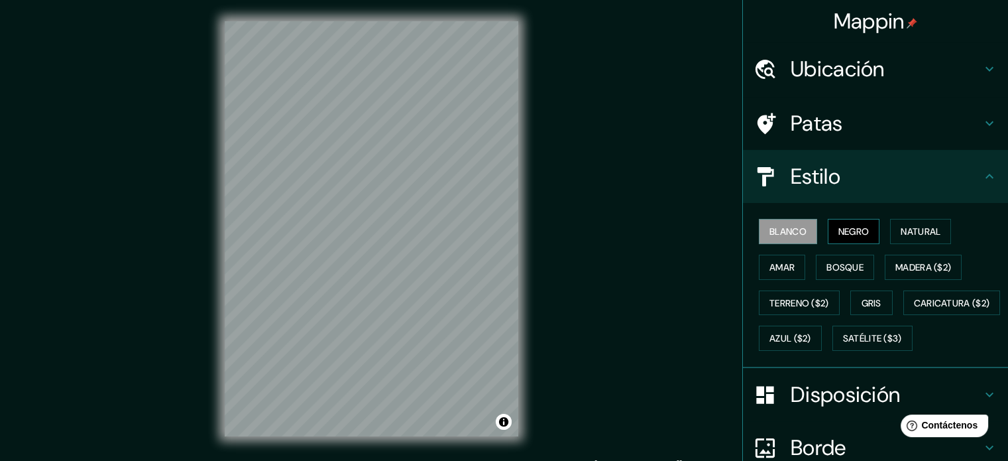
click at [838, 229] on font "Negro" at bounding box center [853, 231] width 31 height 12
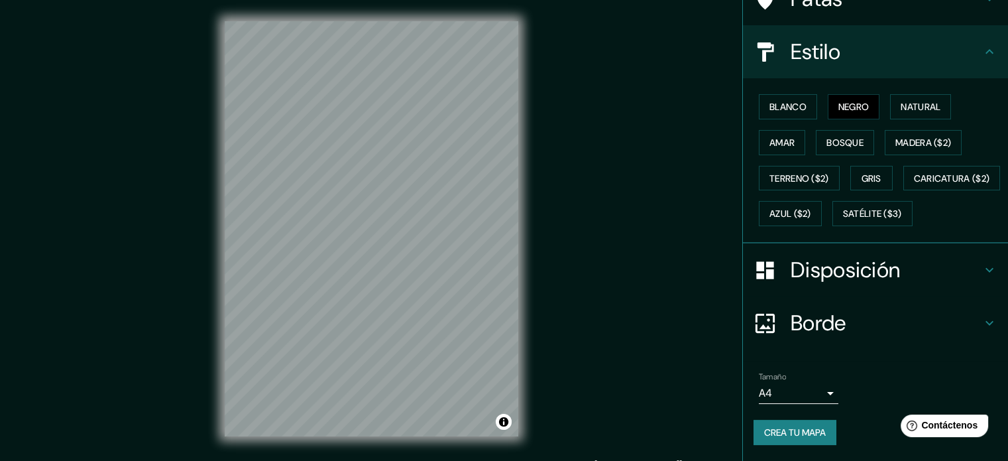
click at [824, 323] on font "Borde" at bounding box center [819, 323] width 56 height 28
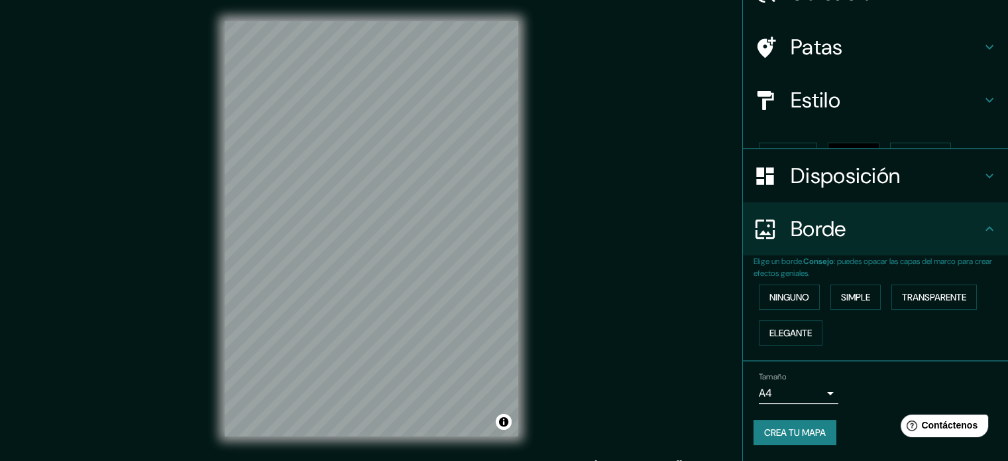
scroll to position [53, 0]
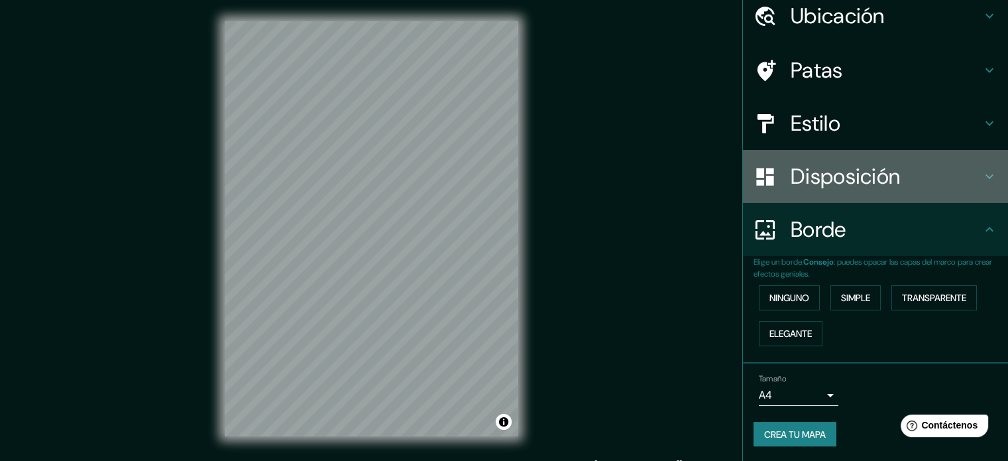
click at [832, 172] on font "Disposición" at bounding box center [845, 176] width 109 height 28
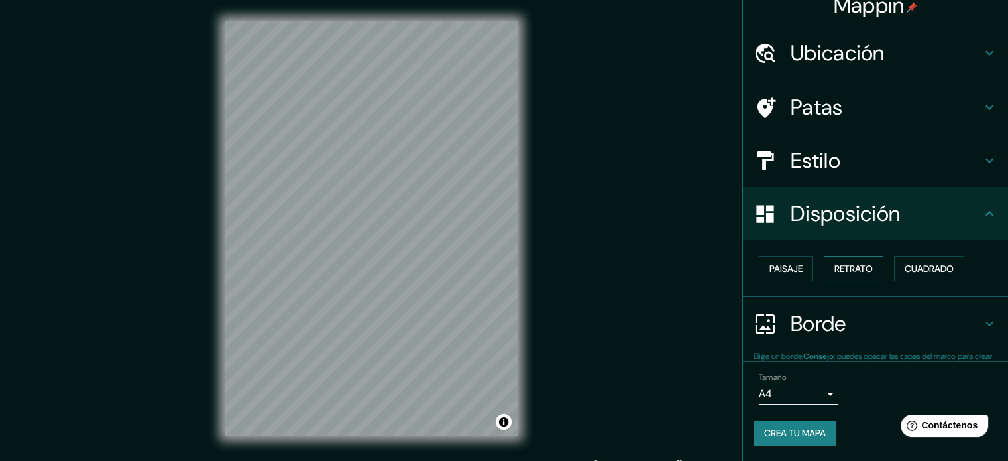
scroll to position [16, 0]
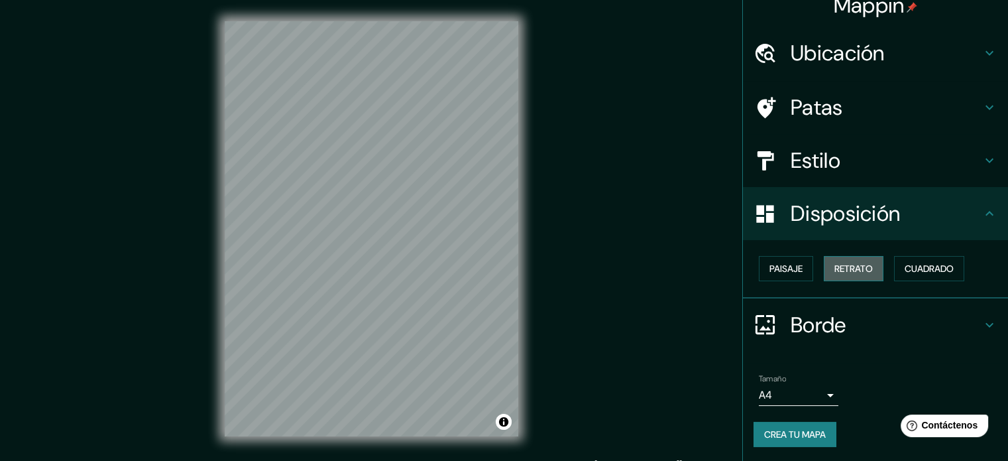
click at [841, 272] on font "Retrato" at bounding box center [853, 268] width 38 height 12
click at [768, 437] on font "Crea tu mapa" at bounding box center [795, 434] width 62 height 12
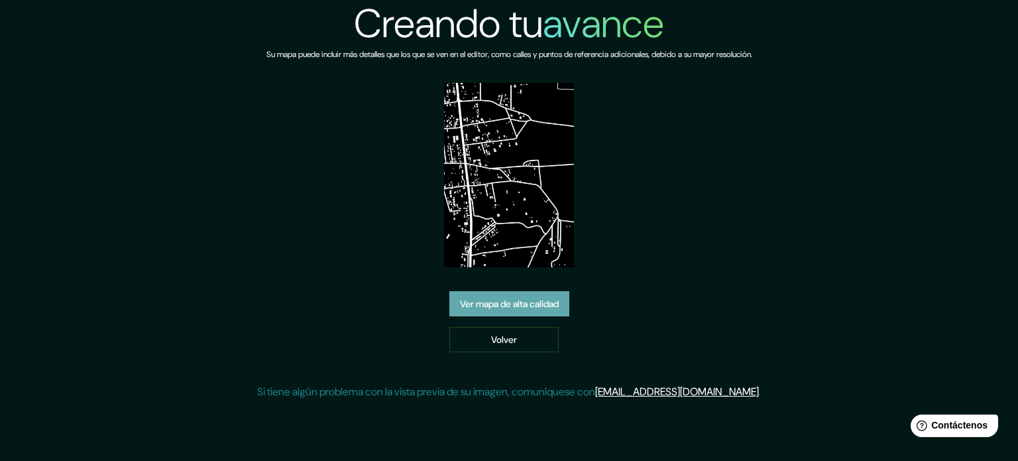
click at [485, 315] on link "Ver mapa de alta calidad" at bounding box center [509, 303] width 120 height 25
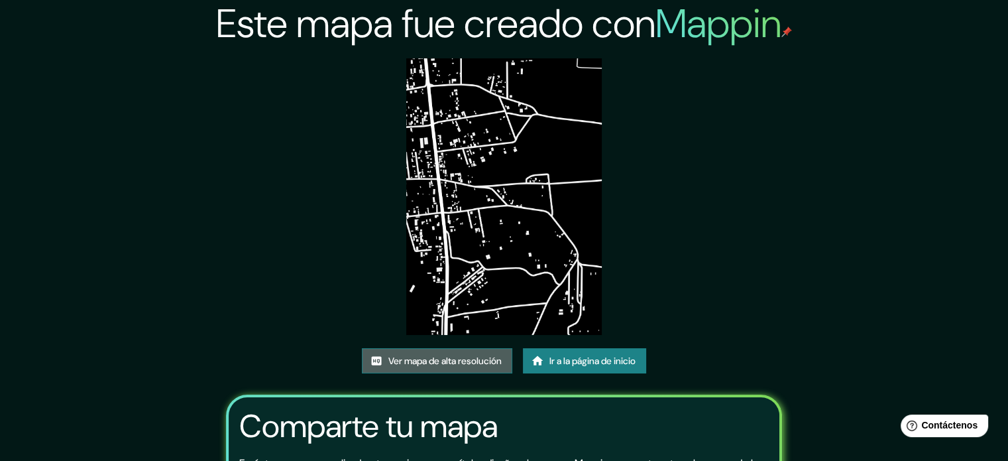
click at [451, 355] on font "Ver mapa de alta resolución" at bounding box center [444, 361] width 113 height 12
click at [443, 366] on font "Ver mapa de alta resolución" at bounding box center [444, 360] width 113 height 17
click at [544, 359] on link "Ir a la página de inicio" at bounding box center [584, 360] width 123 height 25
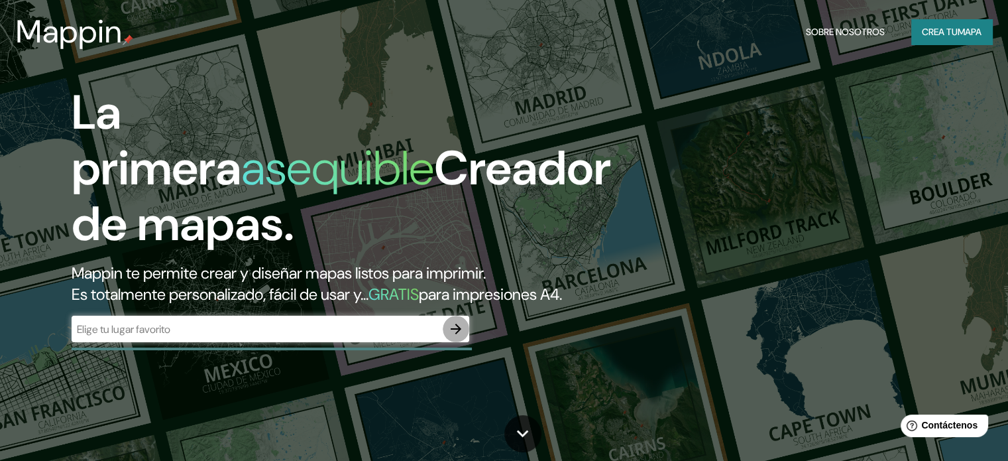
click at [453, 334] on icon "button" at bounding box center [456, 328] width 11 height 11
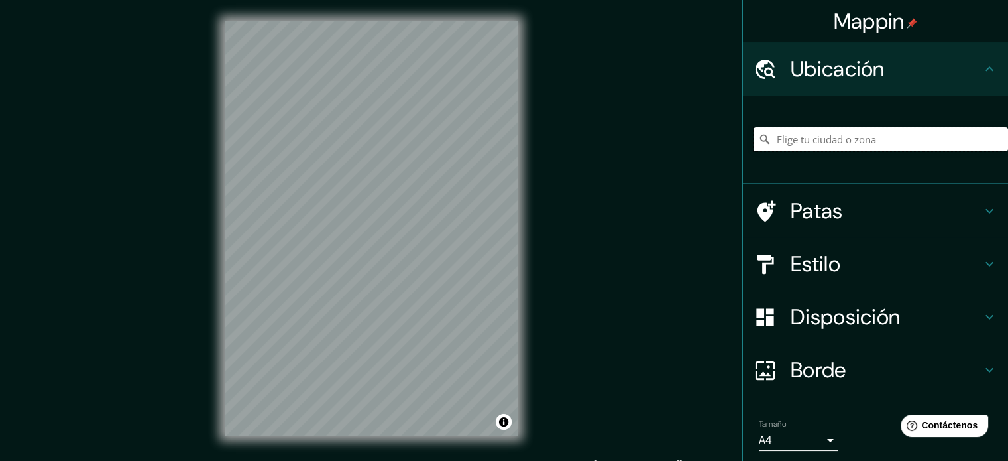
click at [783, 148] on input "Elige tu ciudad o zona" at bounding box center [880, 139] width 254 height 24
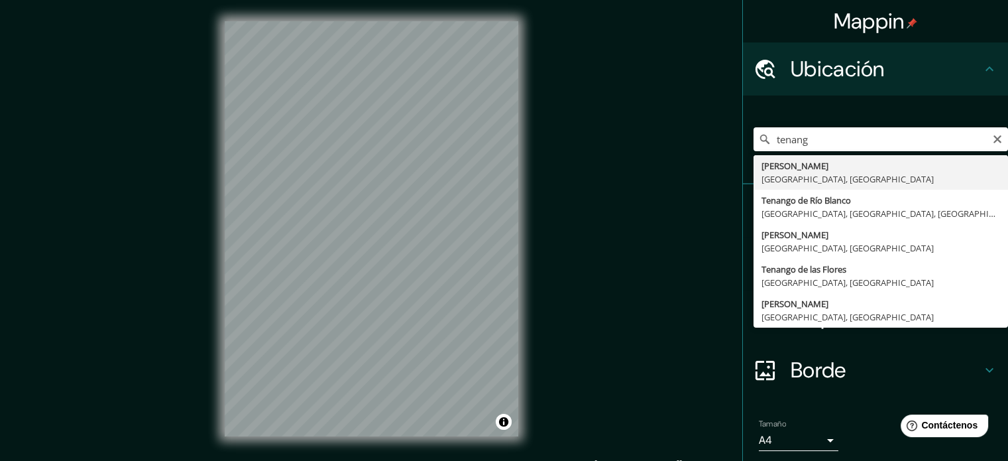
type input "[PERSON_NAME], [GEOGRAPHIC_DATA], [GEOGRAPHIC_DATA]"
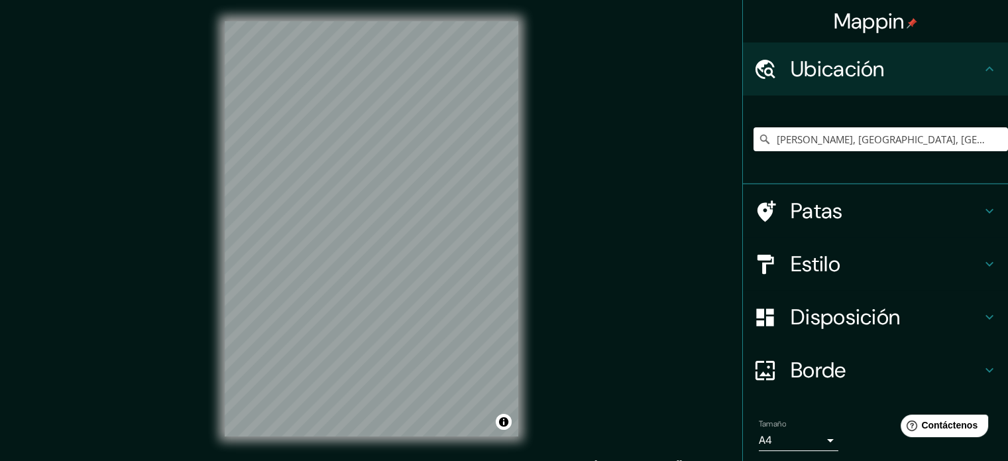
click at [538, 0] on html "Mappin Ubicación [PERSON_NAME], [GEOGRAPHIC_DATA], [GEOGRAPHIC_DATA] Patas Esti…" at bounding box center [504, 230] width 1008 height 461
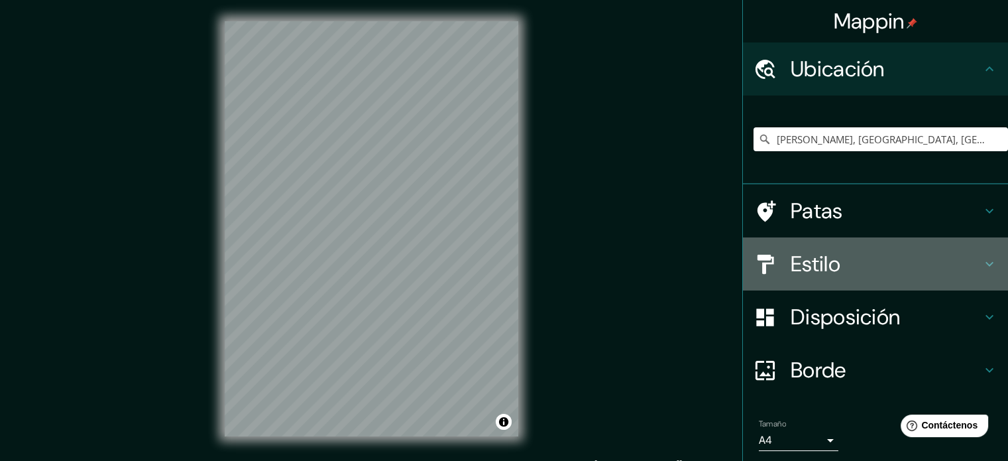
click at [859, 270] on h4 "Estilo" at bounding box center [886, 263] width 191 height 27
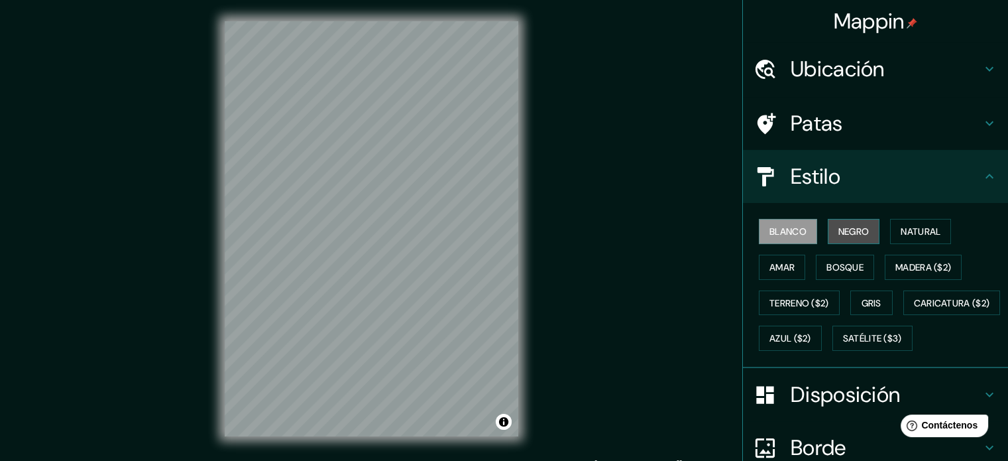
click at [829, 231] on button "Negro" at bounding box center [854, 231] width 52 height 25
click at [560, 207] on div "Mappin Ubicación [PERSON_NAME], [GEOGRAPHIC_DATA], [GEOGRAPHIC_DATA] Patas Esti…" at bounding box center [504, 239] width 1008 height 478
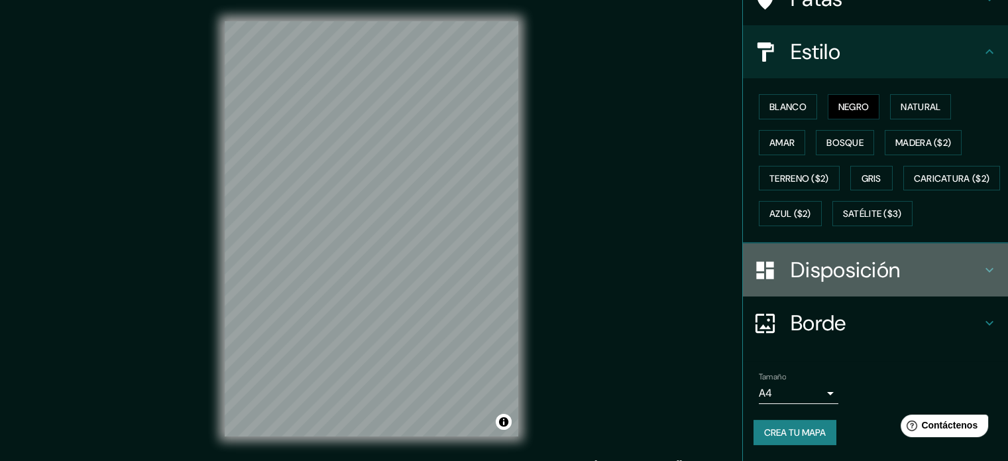
click at [862, 262] on font "Disposición" at bounding box center [845, 270] width 109 height 28
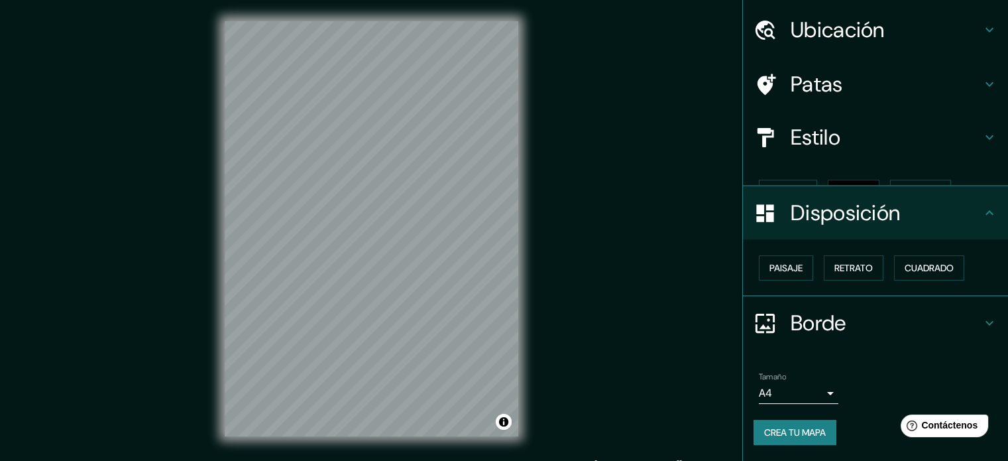
scroll to position [16, 0]
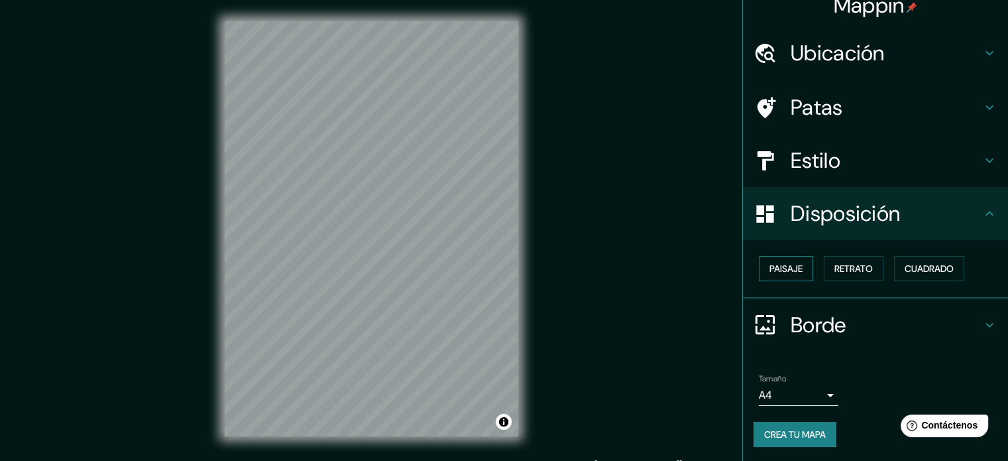
click at [777, 262] on font "Paisaje" at bounding box center [785, 268] width 33 height 12
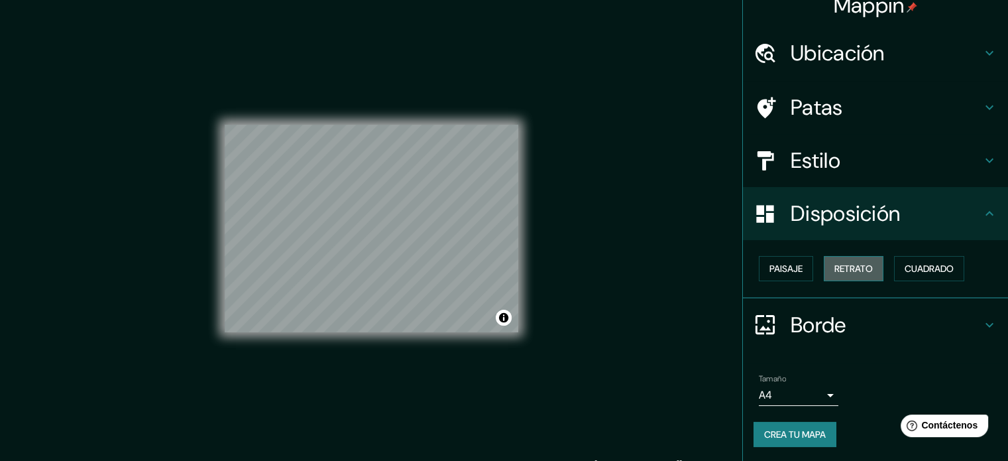
click at [844, 270] on font "Retrato" at bounding box center [853, 268] width 38 height 12
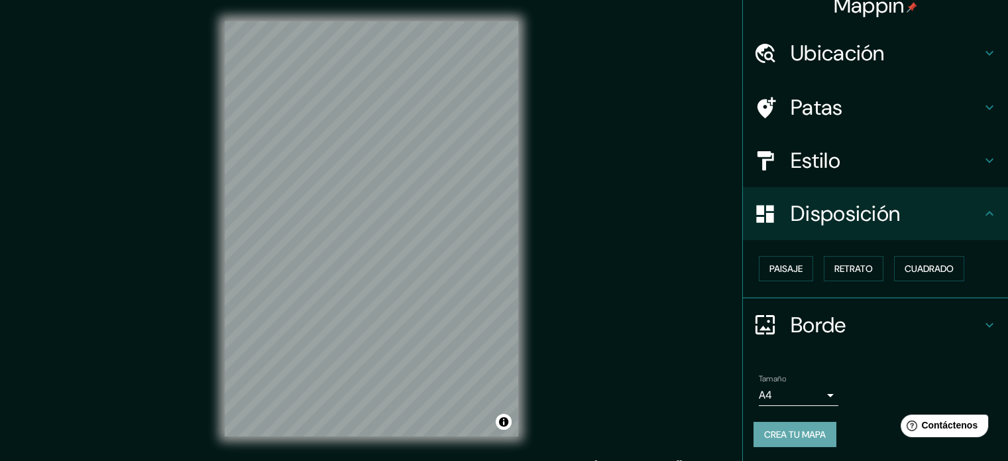
click at [789, 434] on font "Crea tu mapa" at bounding box center [795, 434] width 62 height 12
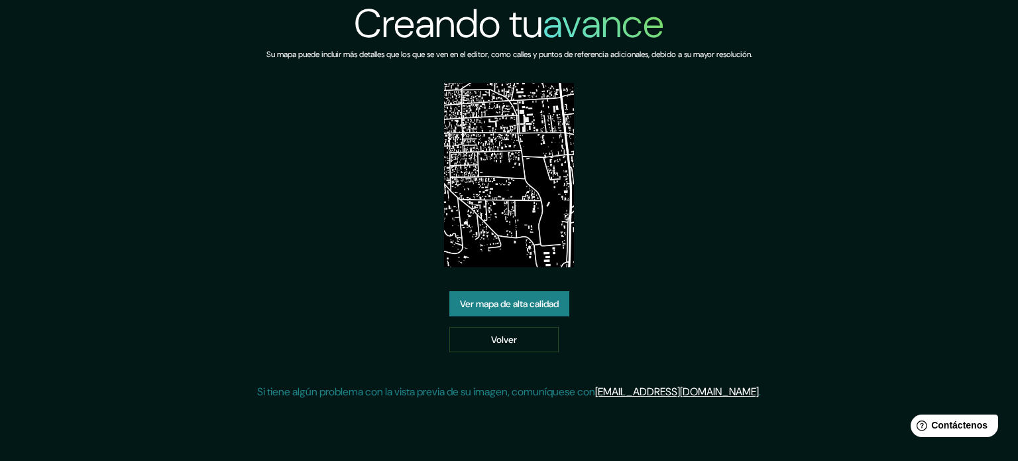
click at [499, 309] on font "Ver mapa de alta calidad" at bounding box center [509, 303] width 99 height 17
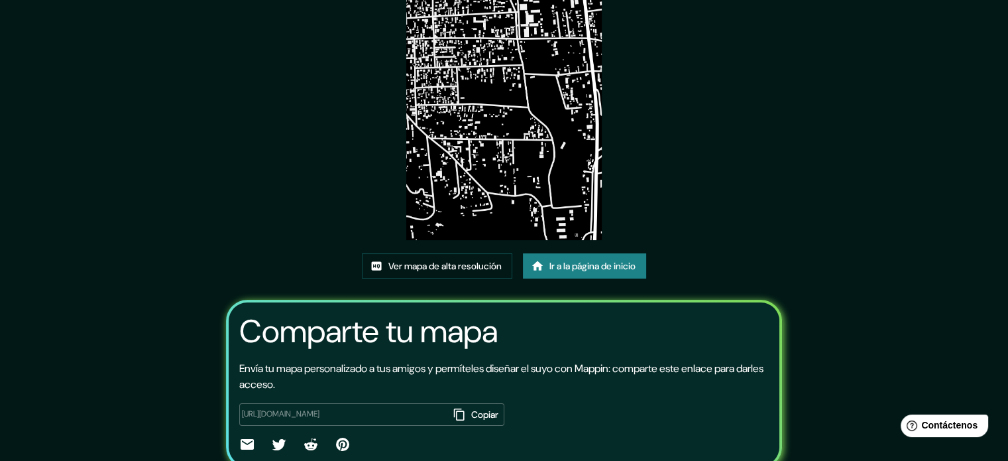
scroll to position [133, 0]
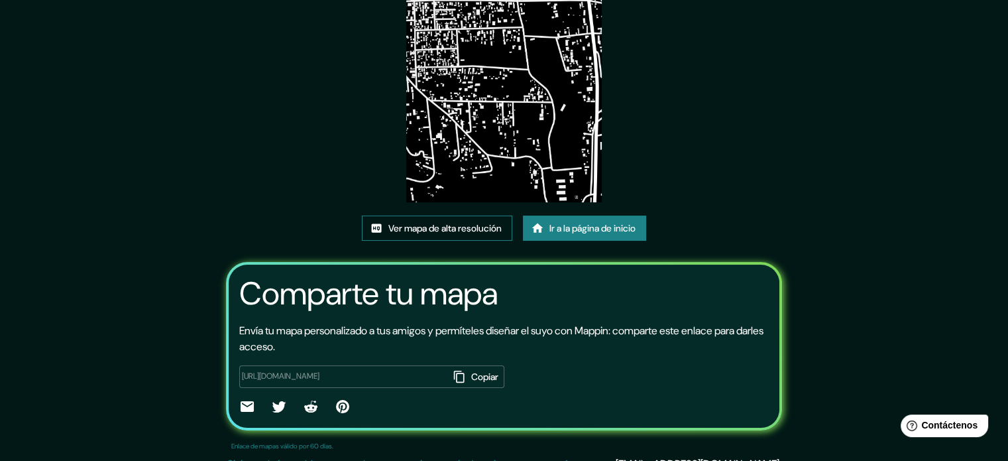
click at [457, 224] on font "Ver mapa de alta resolución" at bounding box center [444, 228] width 113 height 12
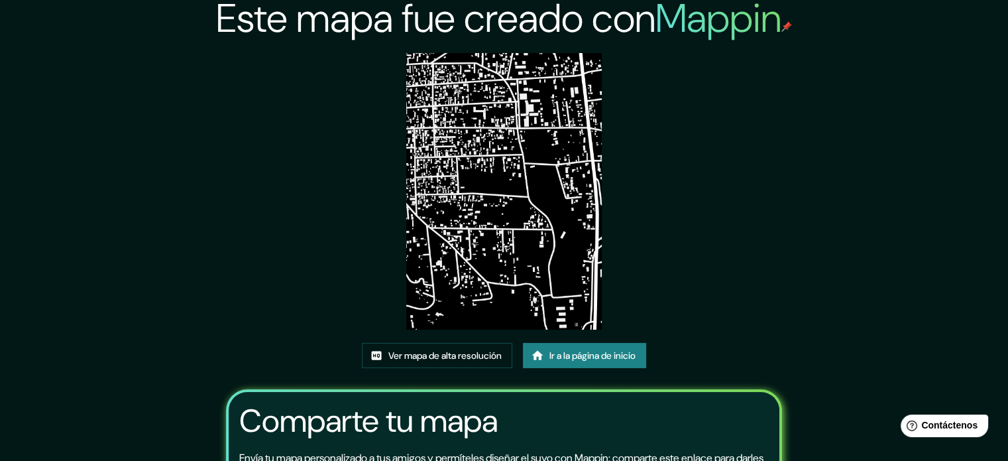
scroll to position [0, 0]
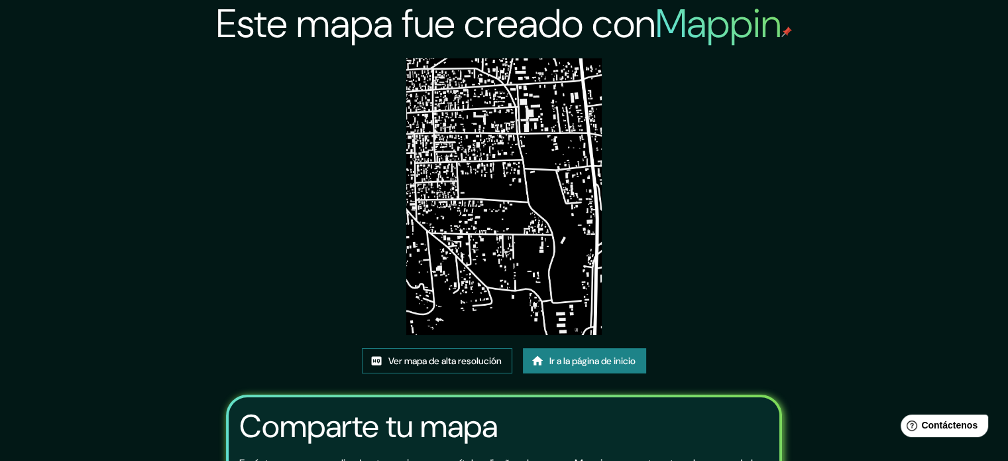
click at [459, 360] on font "Ver mapa de alta resolución" at bounding box center [444, 361] width 113 height 12
click at [528, 351] on link "Ir a la página de inicio" at bounding box center [584, 360] width 123 height 25
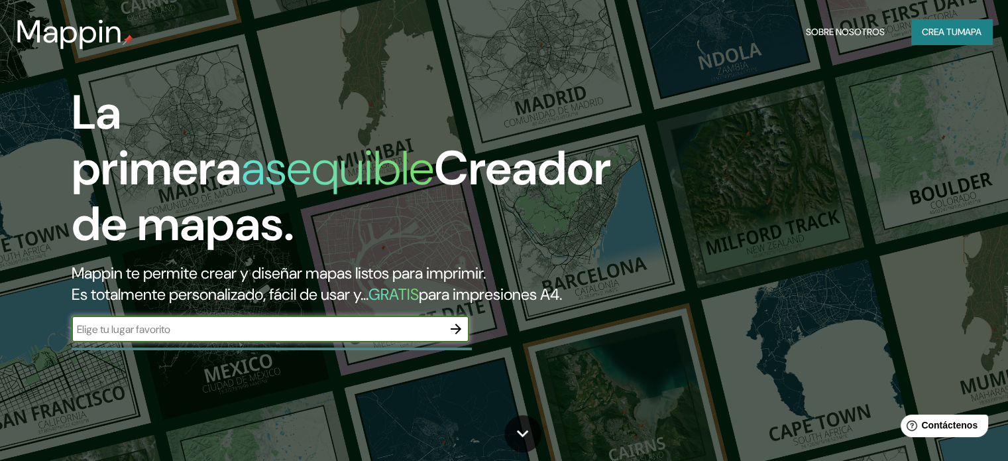
click at [447, 342] on button "button" at bounding box center [456, 328] width 27 height 27
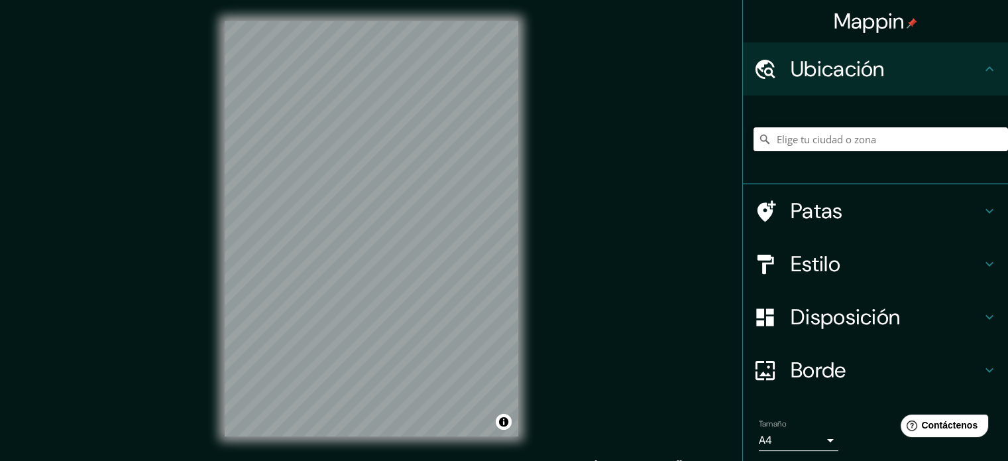
click at [791, 138] on input "Elige tu ciudad o zona" at bounding box center [880, 139] width 254 height 24
type input "[PERSON_NAME], [GEOGRAPHIC_DATA], [GEOGRAPHIC_DATA]"
click at [419, 0] on html "Mappin Ubicación [PERSON_NAME], [GEOGRAPHIC_DATA], [GEOGRAPHIC_DATA] [PERSON_NA…" at bounding box center [504, 230] width 1008 height 461
click at [798, 269] on font "Estilo" at bounding box center [816, 264] width 50 height 28
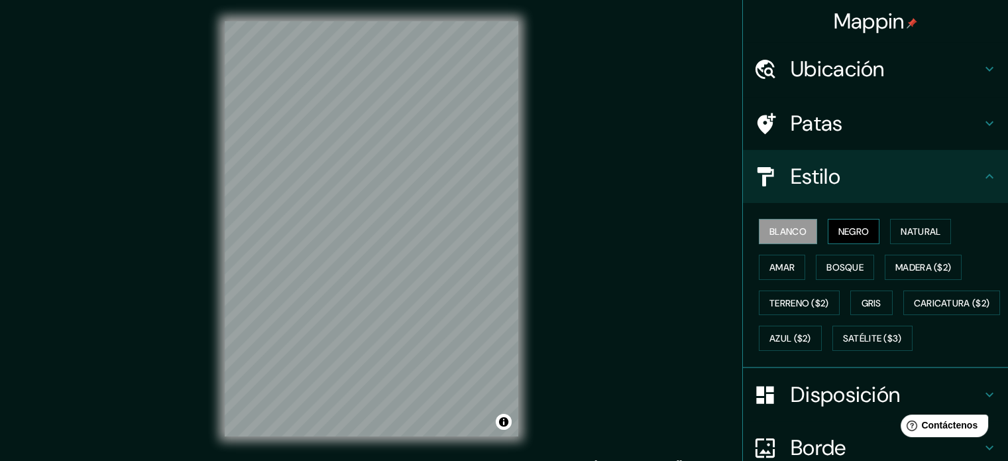
click at [838, 227] on font "Negro" at bounding box center [853, 231] width 31 height 12
click at [798, 177] on font "Estilo" at bounding box center [816, 176] width 50 height 28
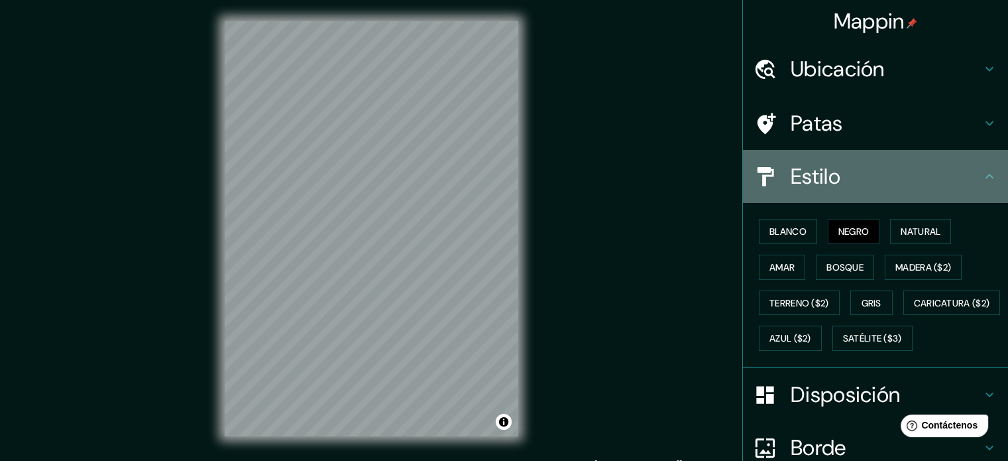
click at [821, 172] on font "Estilo" at bounding box center [816, 176] width 50 height 28
click at [983, 174] on icon at bounding box center [989, 176] width 16 height 16
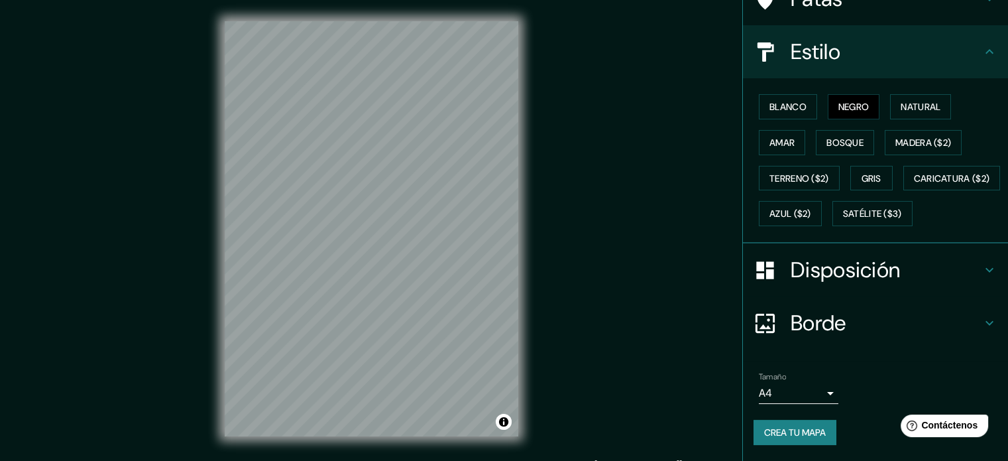
click at [856, 267] on font "Disposición" at bounding box center [845, 270] width 109 height 28
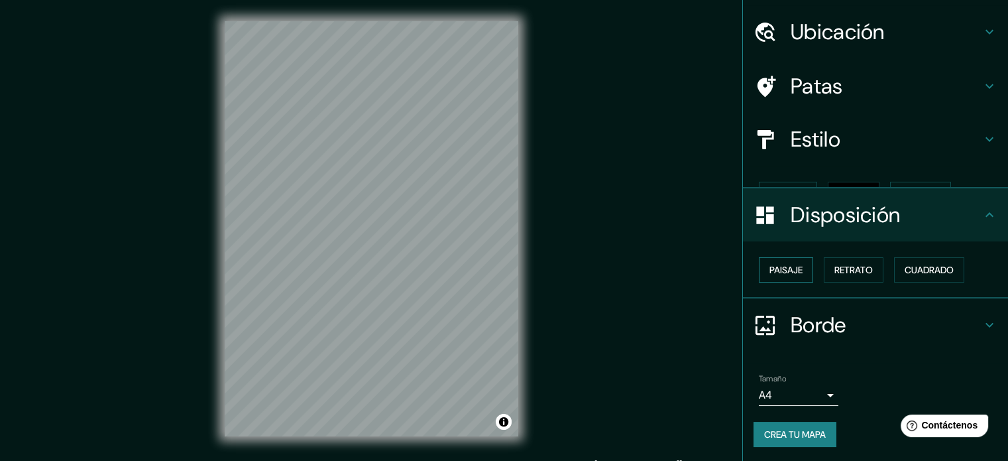
scroll to position [16, 0]
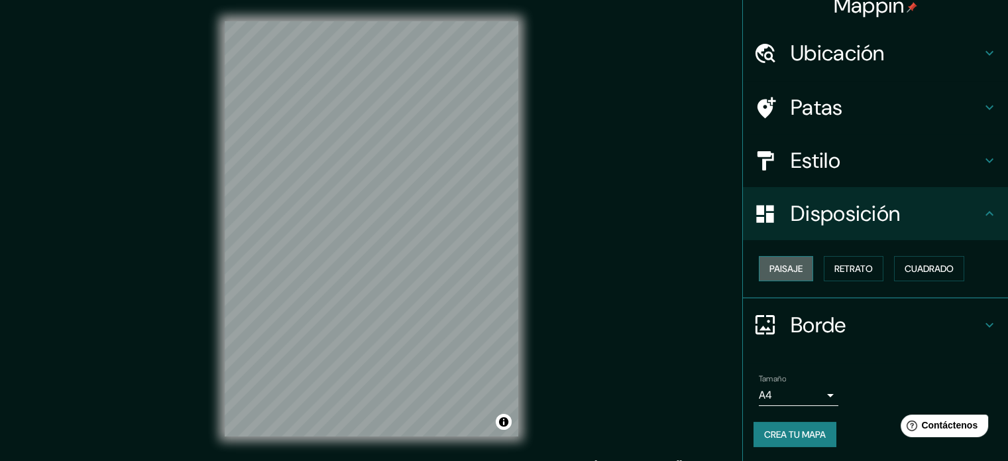
click at [771, 267] on font "Paisaje" at bounding box center [785, 268] width 33 height 12
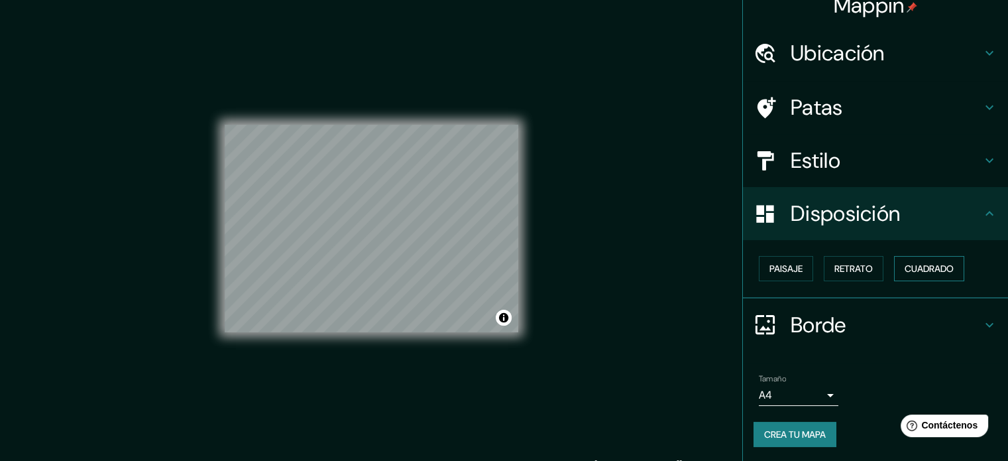
click at [920, 272] on font "Cuadrado" at bounding box center [929, 268] width 49 height 12
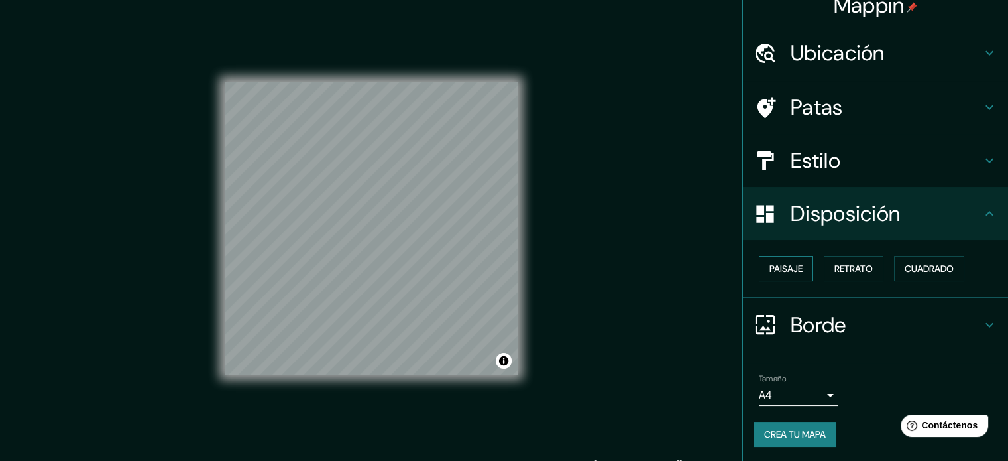
click at [790, 264] on font "Paisaje" at bounding box center [785, 268] width 33 height 12
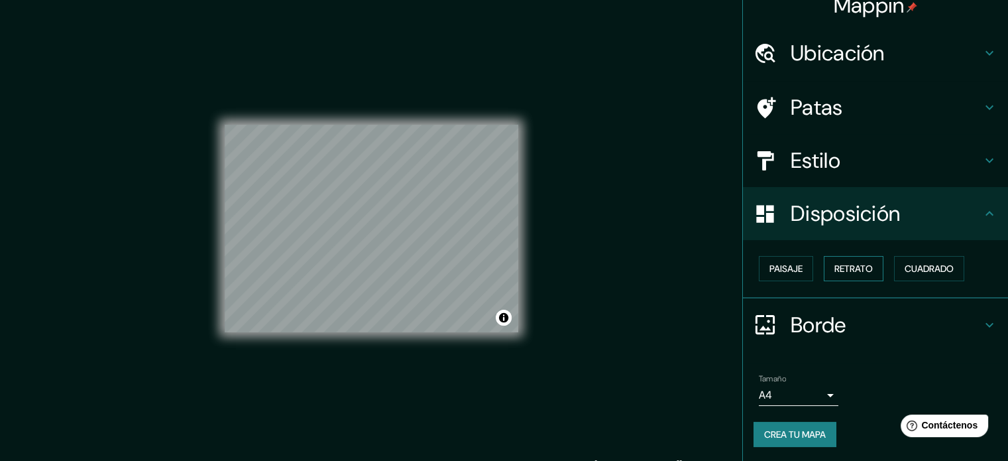
click at [834, 262] on font "Retrato" at bounding box center [853, 268] width 38 height 12
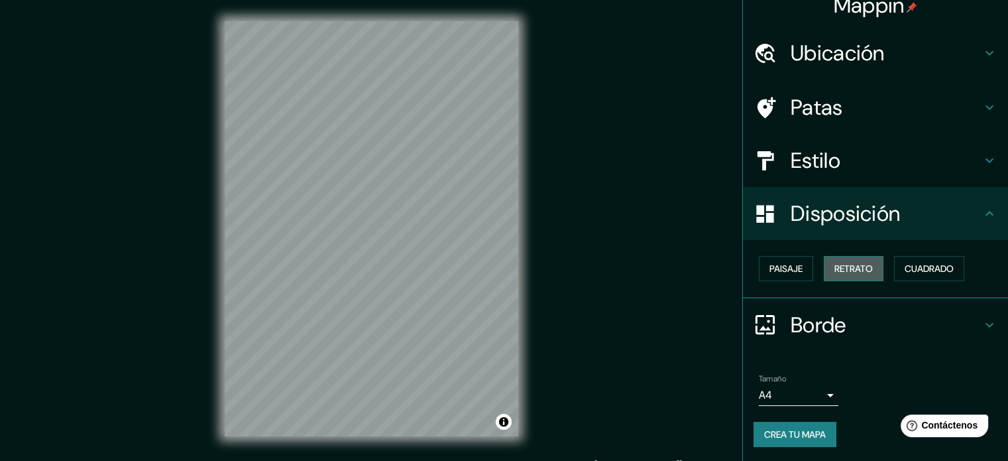
click at [850, 266] on font "Retrato" at bounding box center [853, 268] width 38 height 12
click at [798, 430] on font "Crea tu mapa" at bounding box center [795, 434] width 62 height 12
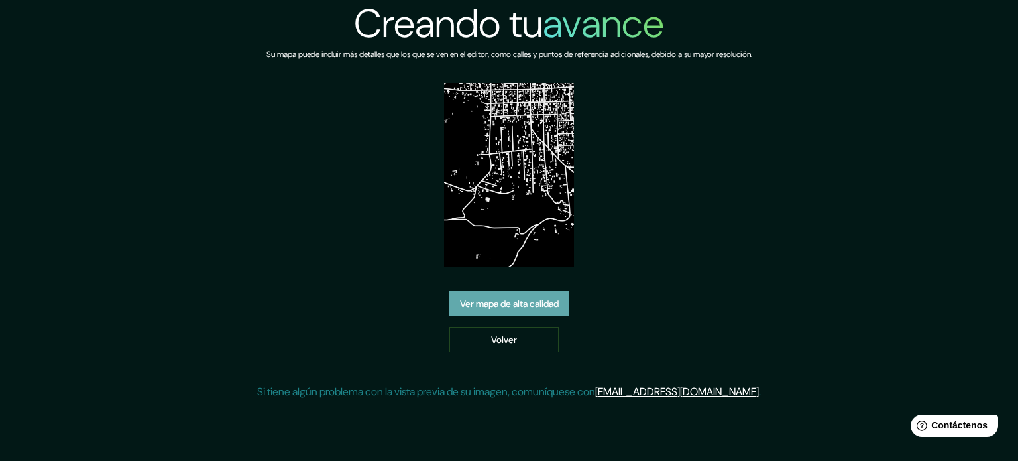
click at [518, 315] on link "Ver mapa de alta calidad" at bounding box center [509, 303] width 120 height 25
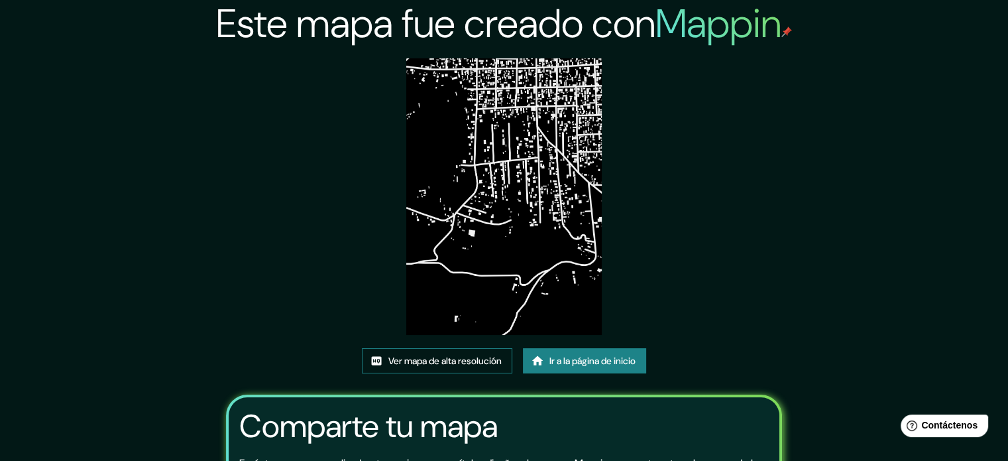
click at [463, 365] on font "Ver mapa de alta resolución" at bounding box center [444, 361] width 113 height 12
click at [428, 370] on link "Ver mapa de alta resolución" at bounding box center [437, 360] width 150 height 25
click at [579, 355] on font "Ir a la página de inicio" at bounding box center [592, 361] width 86 height 12
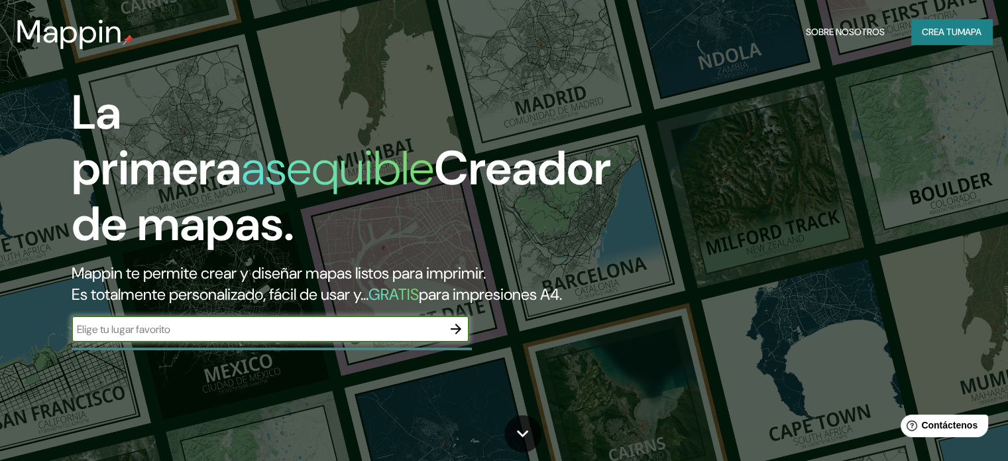
click at [457, 337] on icon "button" at bounding box center [456, 329] width 16 height 16
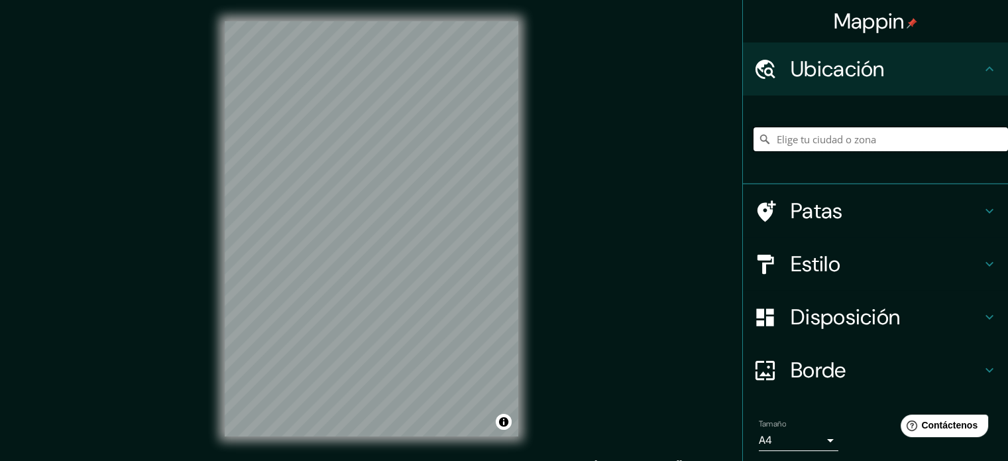
click at [804, 140] on input "Elige tu ciudad o zona" at bounding box center [880, 139] width 254 height 24
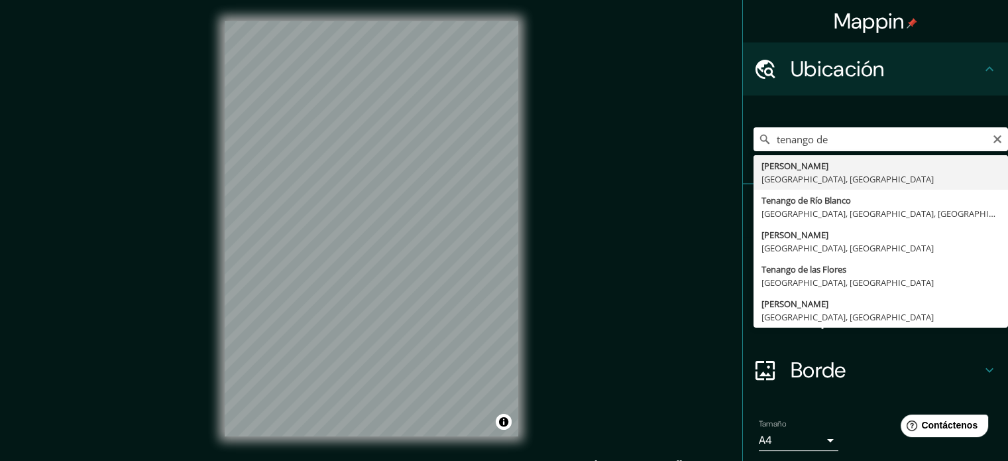
type input "Tenango de Arista, Estado de México, México"
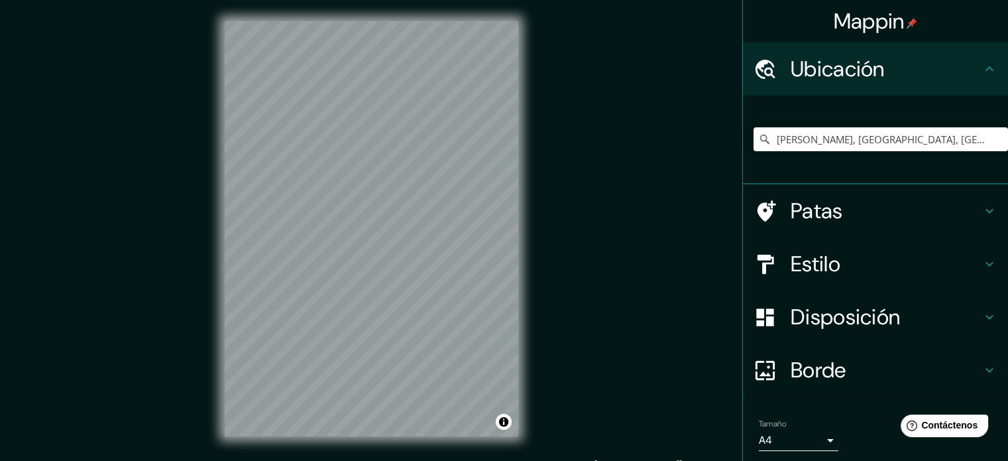
click at [702, 0] on html "Mappin Ubicación Tenango de Arista, Estado de México, México Patas Estilo Dispo…" at bounding box center [504, 230] width 1008 height 461
click at [854, 278] on div "Estilo" at bounding box center [875, 263] width 265 height 53
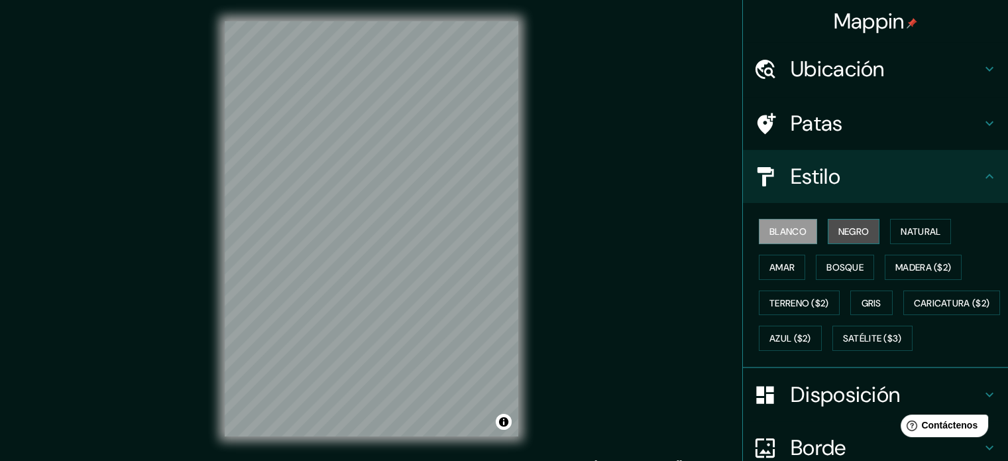
click at [838, 233] on font "Negro" at bounding box center [853, 231] width 31 height 12
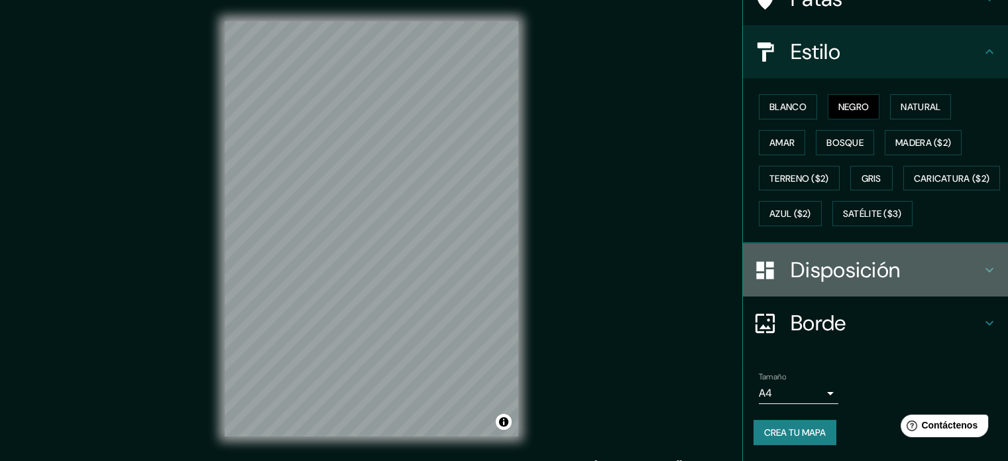
click at [840, 266] on font "Disposición" at bounding box center [845, 270] width 109 height 28
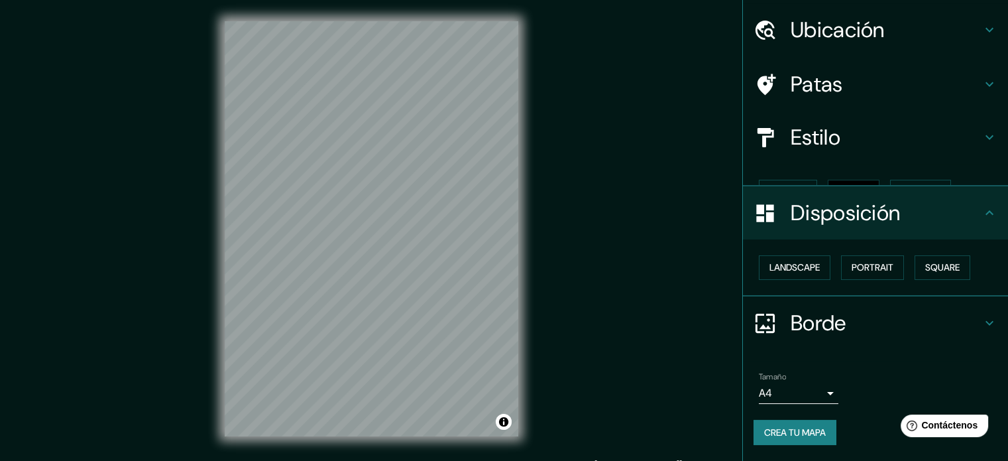
scroll to position [16, 0]
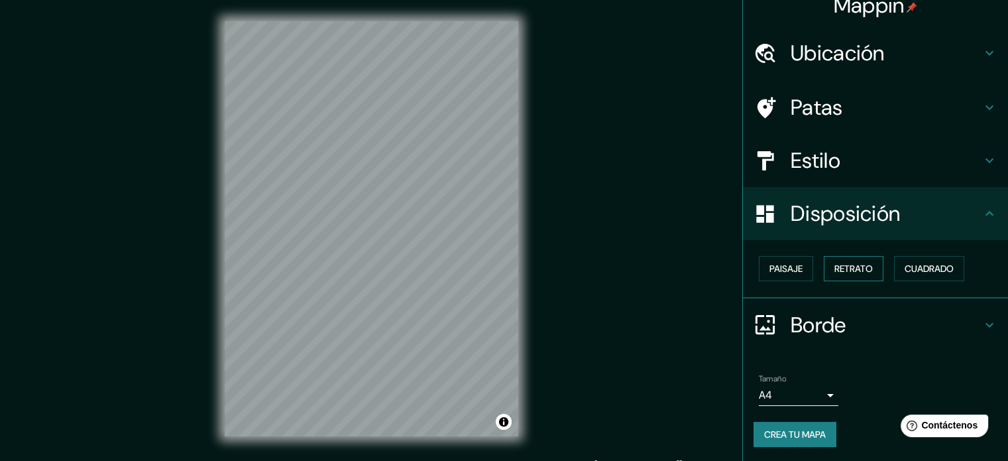
drag, startPoint x: 846, startPoint y: 278, endPoint x: 848, endPoint y: 271, distance: 6.9
click at [848, 271] on font "Retrato" at bounding box center [853, 268] width 38 height 12
click at [791, 432] on font "Crea tu mapa" at bounding box center [795, 434] width 62 height 12
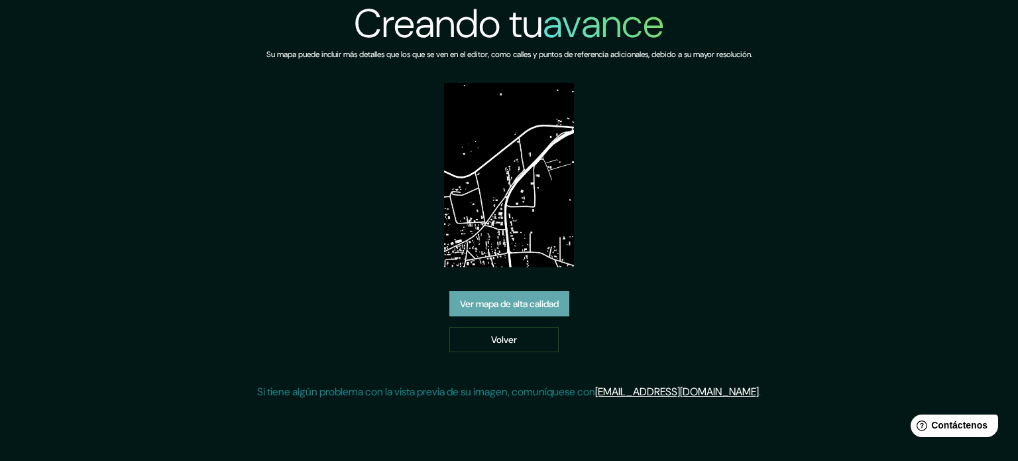
click at [525, 304] on font "Ver mapa de alta calidad" at bounding box center [509, 304] width 99 height 12
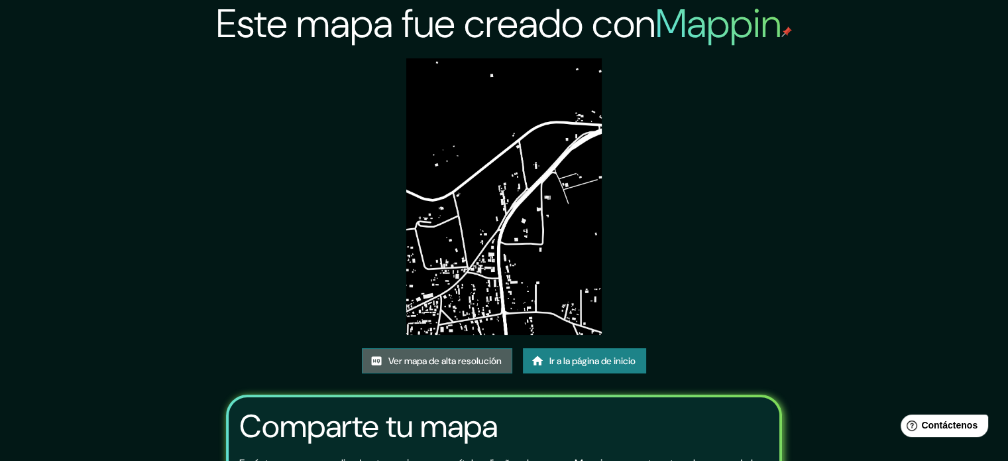
click at [464, 363] on font "Ver mapa de alta resolución" at bounding box center [444, 361] width 113 height 12
click at [431, 353] on font "Ver mapa de alta resolución" at bounding box center [444, 360] width 113 height 17
click at [577, 370] on link "Ir a la página de inicio" at bounding box center [584, 360] width 123 height 25
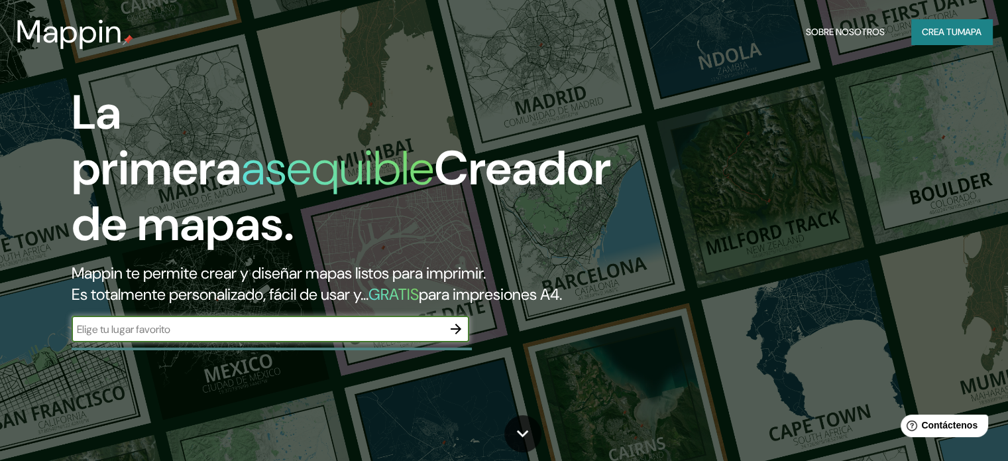
click at [455, 337] on icon "button" at bounding box center [456, 329] width 16 height 16
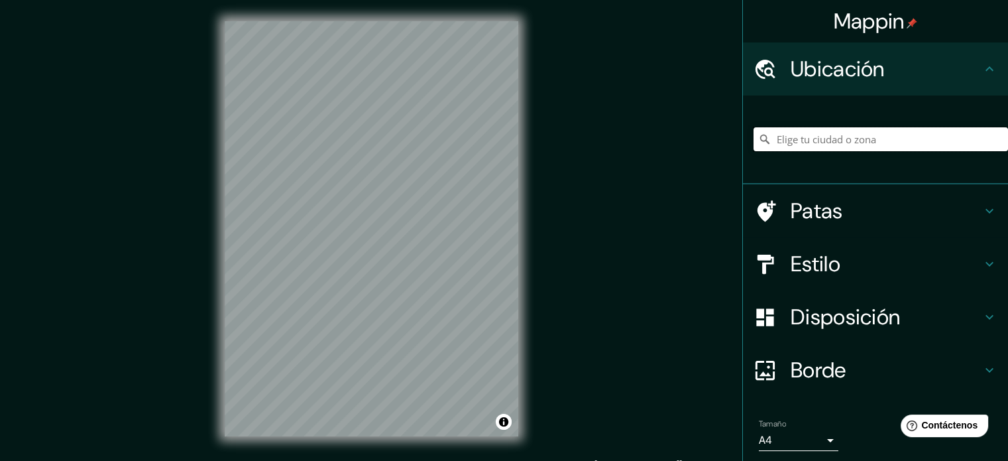
click at [800, 140] on input "Elige tu ciudad o zona" at bounding box center [880, 139] width 254 height 24
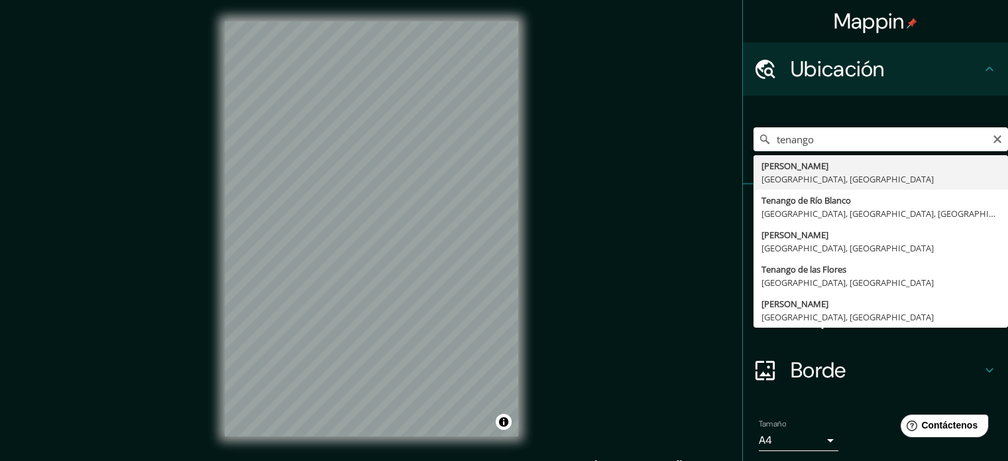
type input "Tenango de Arista, Estado de México, México"
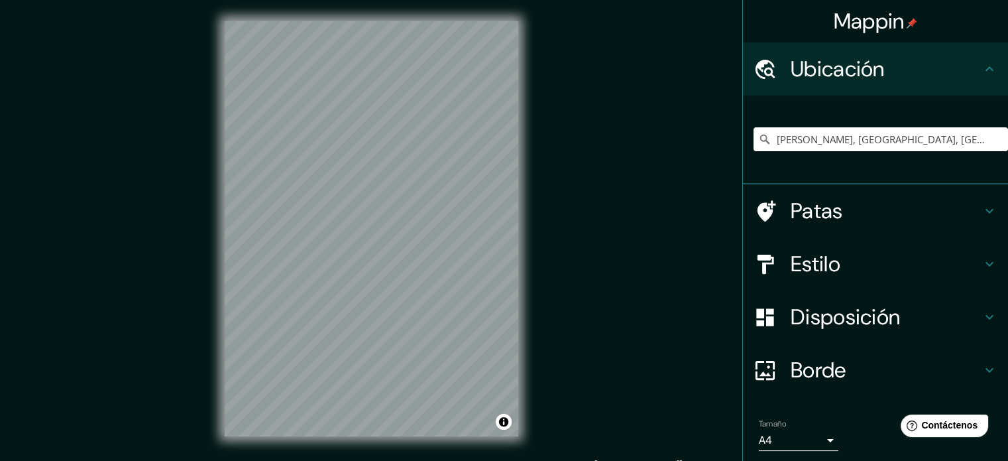
click at [794, 267] on font "Estilo" at bounding box center [816, 264] width 50 height 28
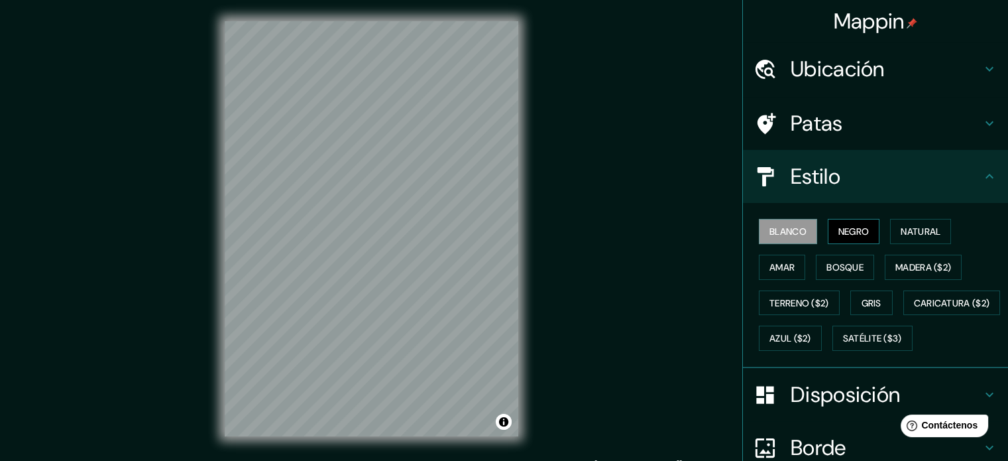
click at [838, 231] on font "Negro" at bounding box center [853, 231] width 31 height 12
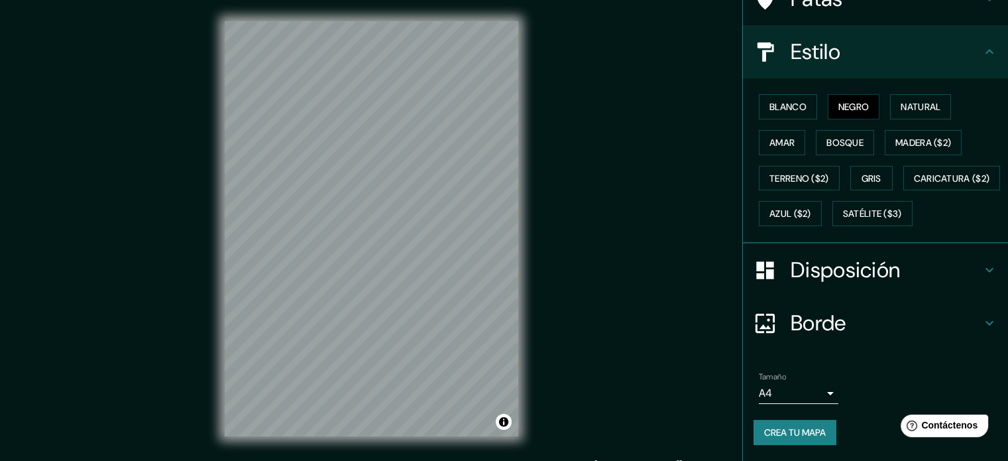
click at [826, 282] on font "Disposición" at bounding box center [845, 270] width 109 height 28
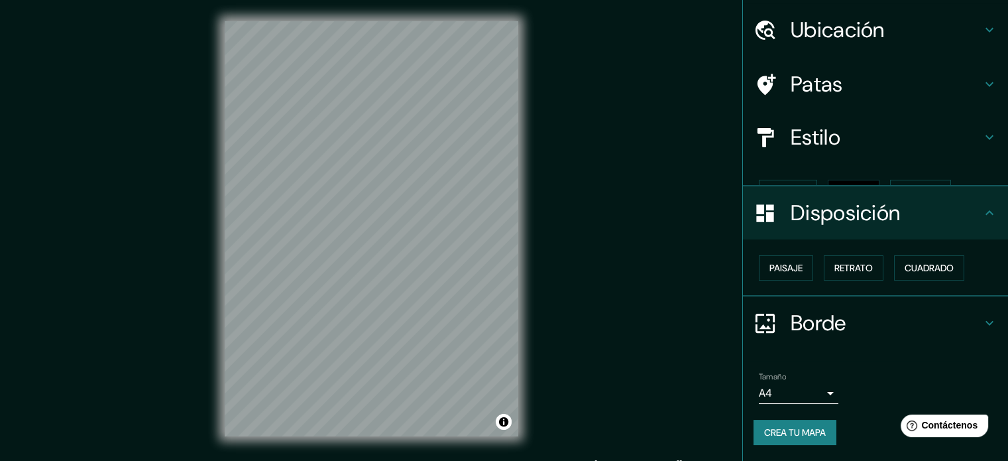
scroll to position [16, 0]
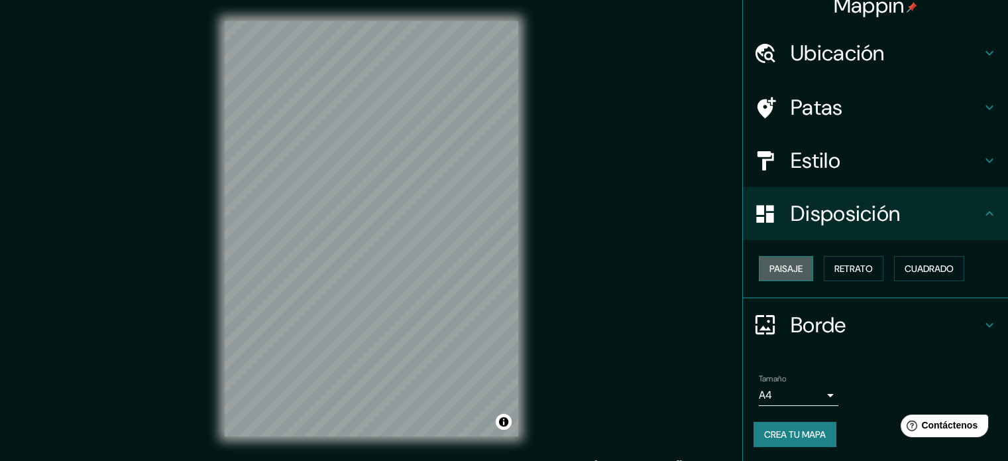
click at [774, 267] on font "Paisaje" at bounding box center [785, 268] width 33 height 12
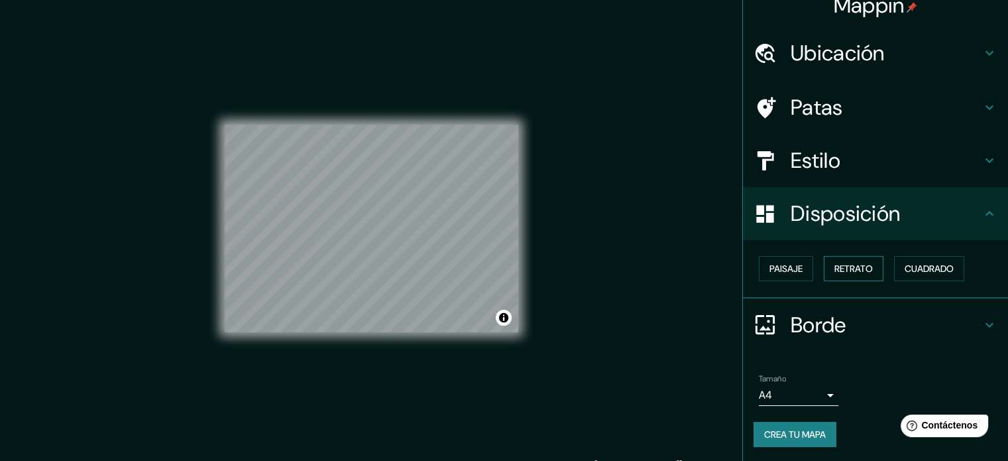
click at [834, 270] on font "Retrato" at bounding box center [853, 268] width 38 height 12
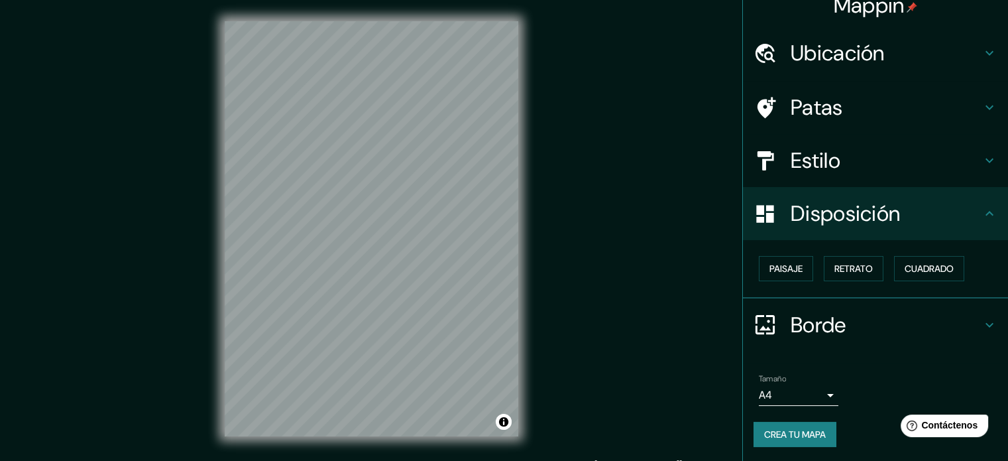
click at [792, 434] on font "Crea tu mapa" at bounding box center [795, 434] width 62 height 12
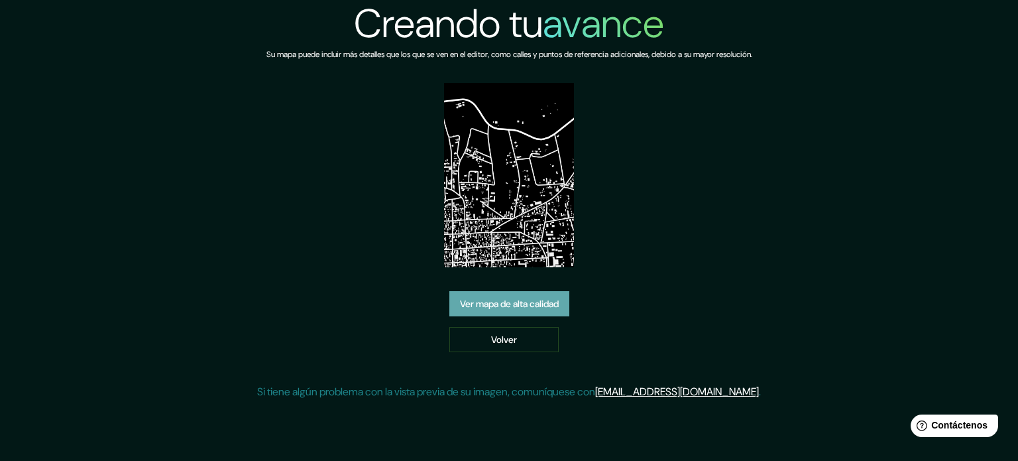
click at [485, 313] on link "Ver mapa de alta calidad" at bounding box center [509, 303] width 120 height 25
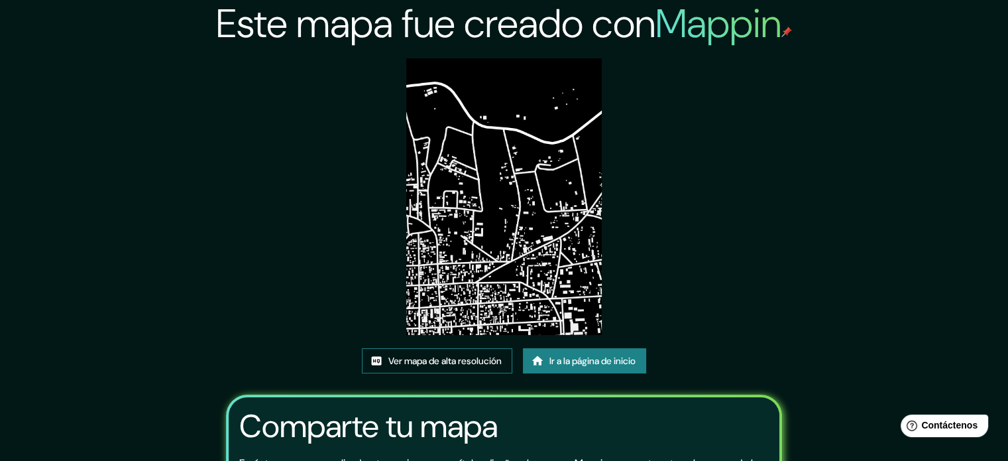
click at [480, 356] on font "Ver mapa de alta resolución" at bounding box center [444, 361] width 113 height 12
click at [437, 355] on font "Ver mapa de alta resolución" at bounding box center [444, 361] width 113 height 12
click at [602, 357] on font "Ir a la página de inicio" at bounding box center [592, 361] width 86 height 12
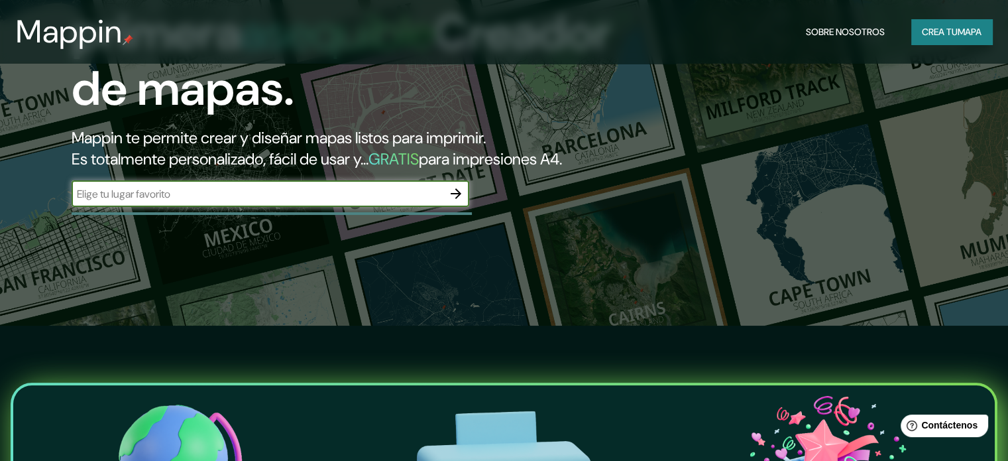
scroll to position [133, 0]
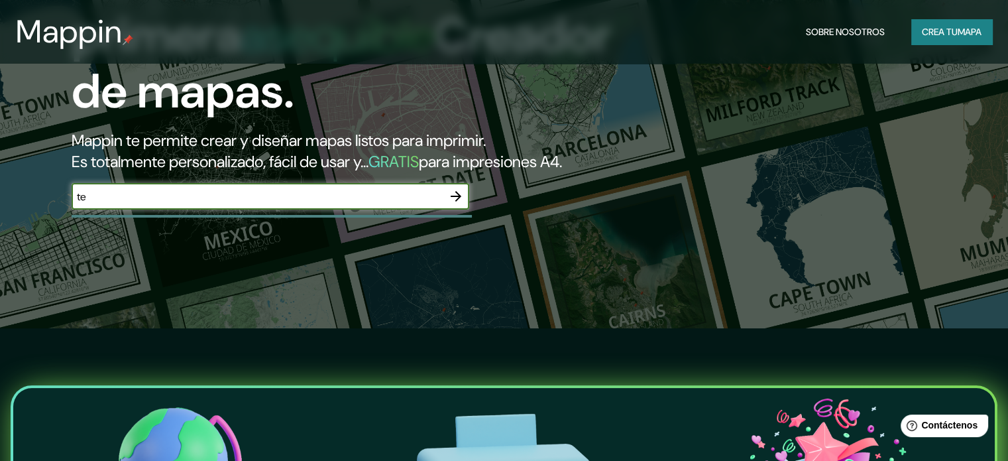
type input "t"
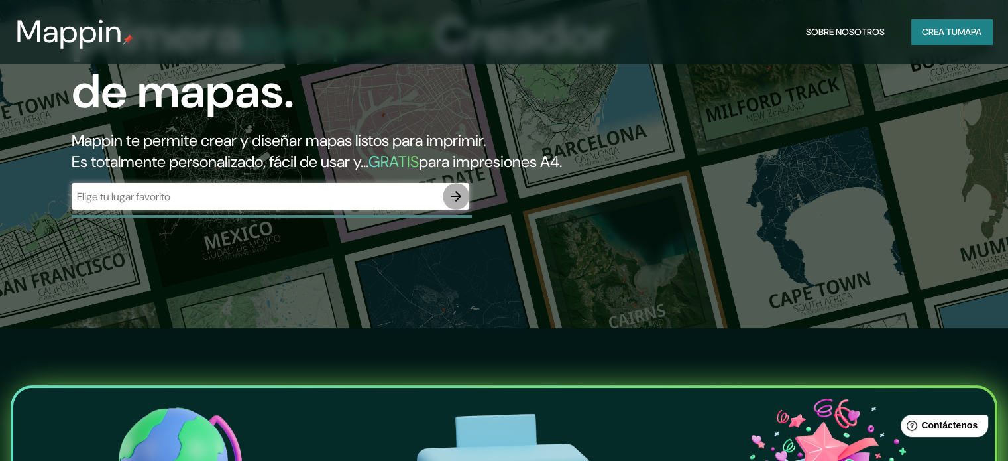
click at [465, 209] on button "button" at bounding box center [456, 196] width 27 height 27
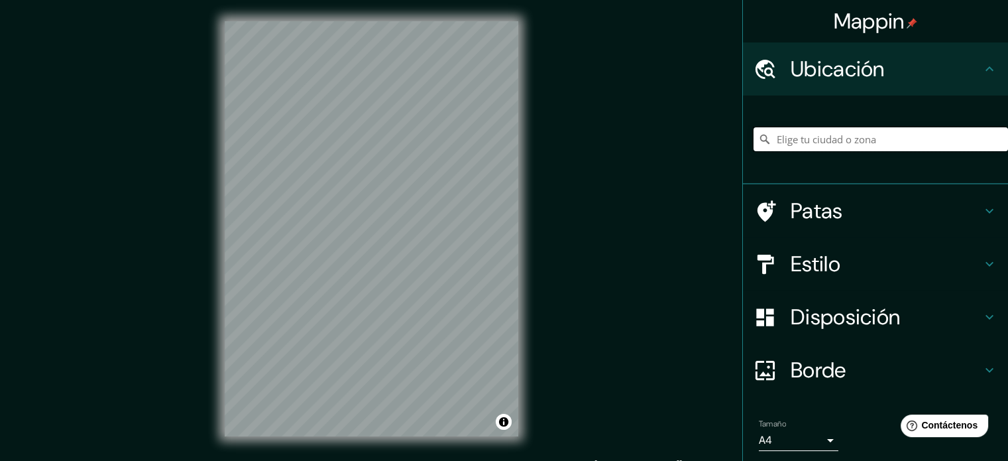
click at [781, 135] on input "Elige tu ciudad o zona" at bounding box center [880, 139] width 254 height 24
type input "Tenango de Arista, Estado de México, México"
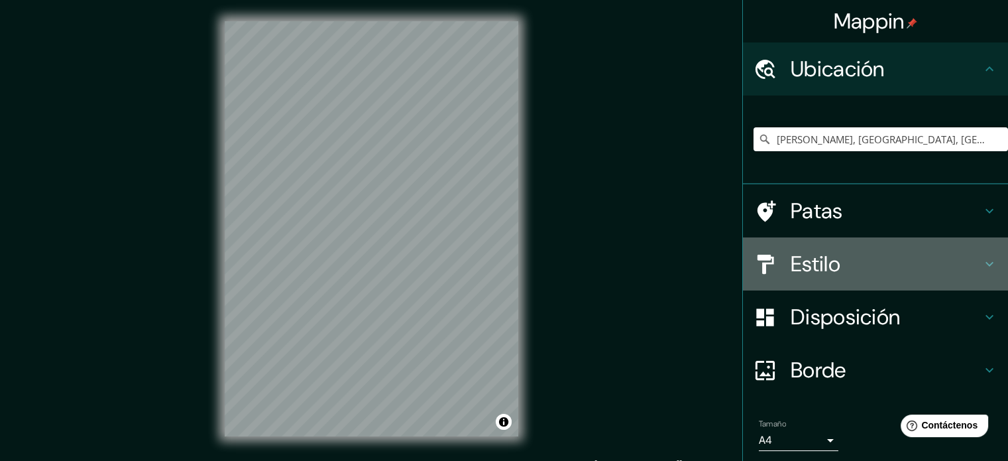
click at [824, 257] on font "Estilo" at bounding box center [816, 264] width 50 height 28
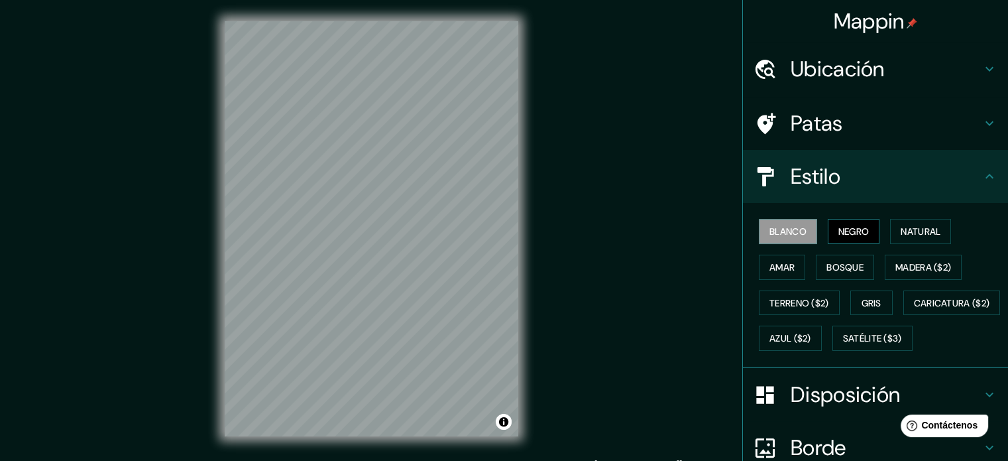
click at [844, 236] on font "Negro" at bounding box center [853, 231] width 31 height 12
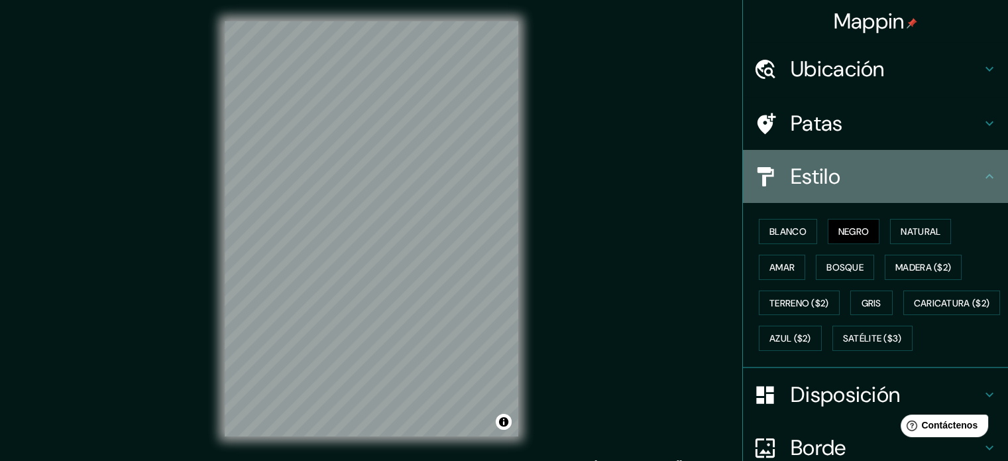
click at [830, 184] on font "Estilo" at bounding box center [816, 176] width 50 height 28
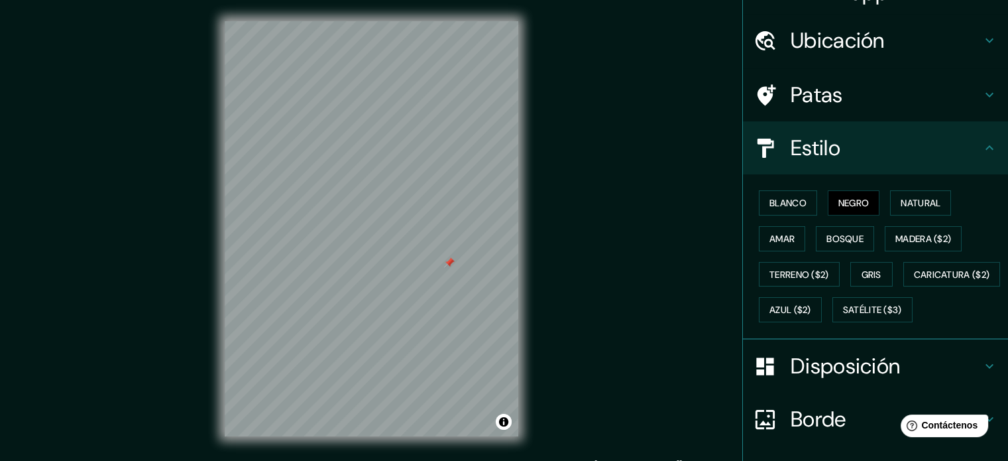
scroll to position [156, 0]
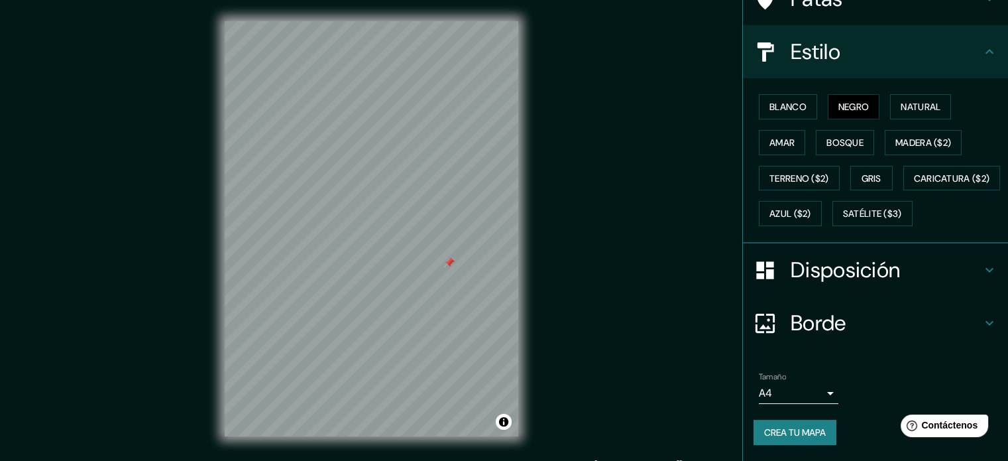
drag, startPoint x: 798, startPoint y: 297, endPoint x: 799, endPoint y: 288, distance: 8.7
click at [798, 296] on ul "Ubicación Tenango de Arista, Estado de México, México Tenango de Arista Estado …" at bounding box center [875, 189] width 265 height 543
click at [816, 271] on font "Disposición" at bounding box center [845, 270] width 109 height 28
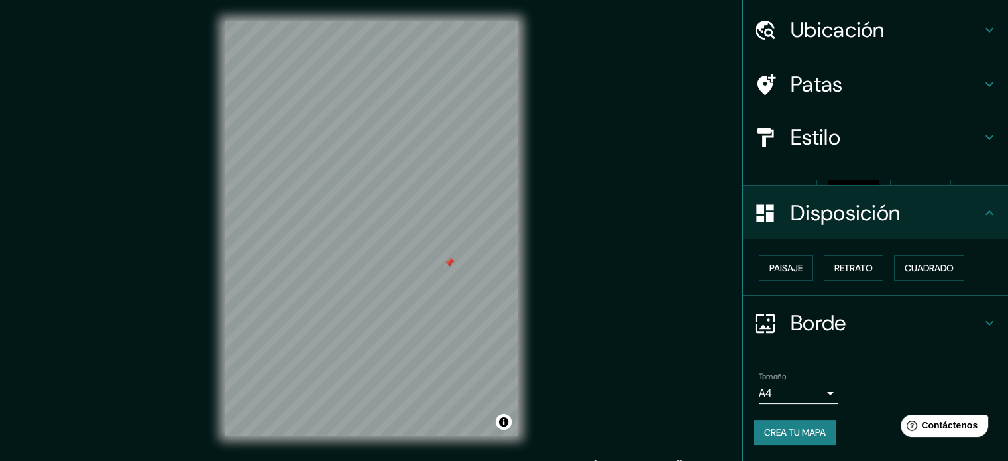
scroll to position [16, 0]
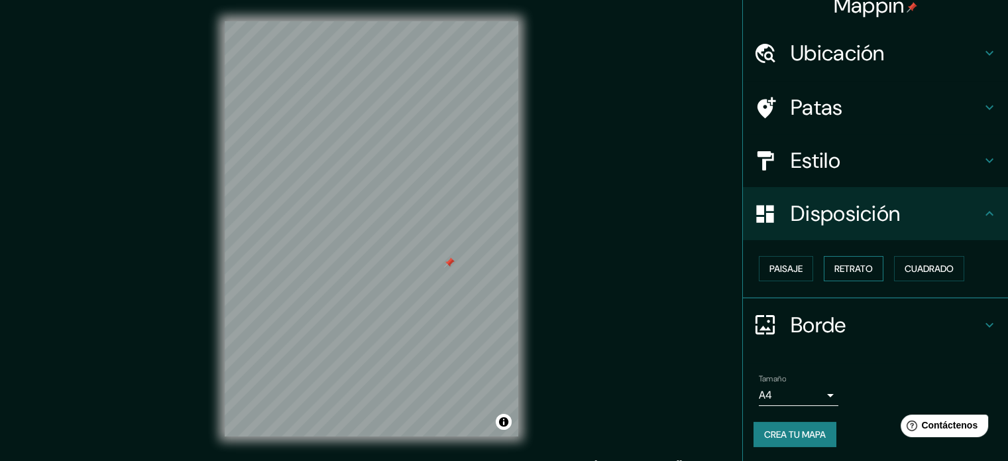
click at [859, 264] on font "Retrato" at bounding box center [853, 268] width 38 height 12
click at [798, 436] on font "Crea tu mapa" at bounding box center [795, 434] width 62 height 12
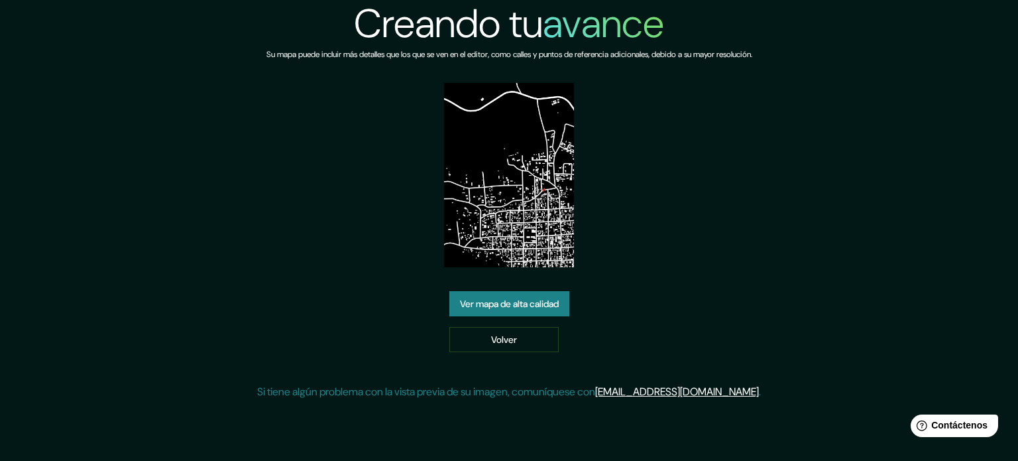
click at [514, 311] on font "Ver mapa de alta calidad" at bounding box center [509, 303] width 99 height 17
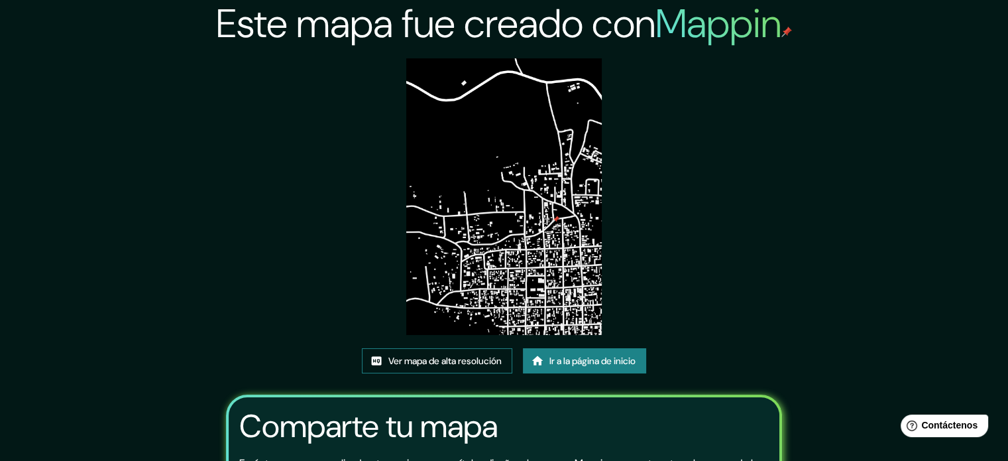
click at [472, 365] on font "Ver mapa de alta resolución" at bounding box center [444, 361] width 113 height 12
